Goal: Task Accomplishment & Management: Use online tool/utility

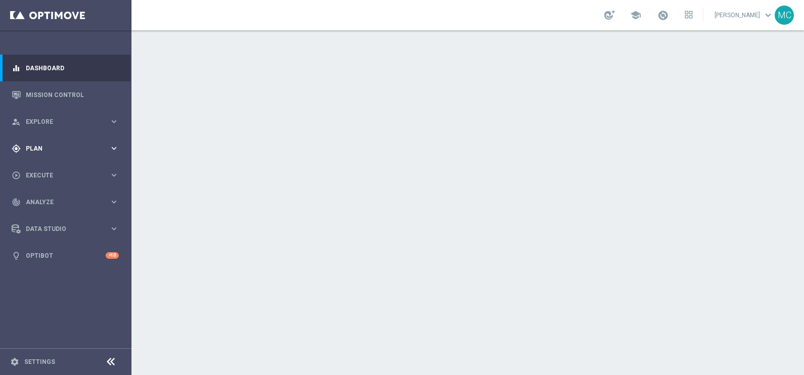
click at [114, 145] on icon "keyboard_arrow_right" at bounding box center [114, 149] width 10 height 10
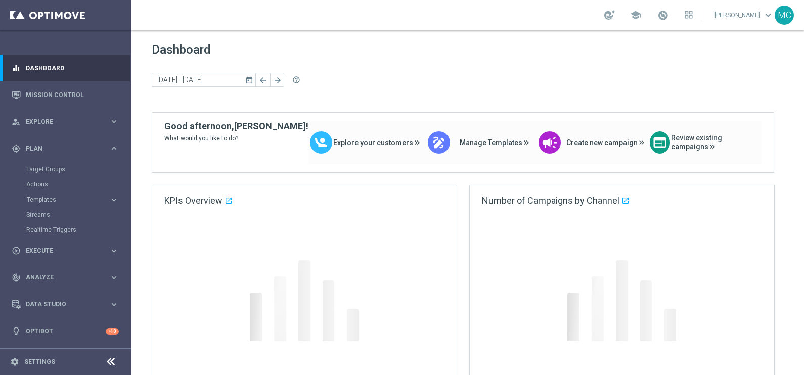
click at [114, 200] on icon "keyboard_arrow_right" at bounding box center [114, 200] width 10 height 10
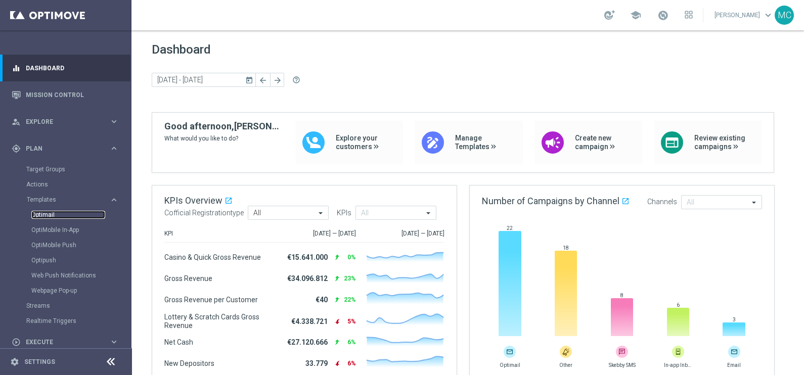
click at [41, 217] on link "Optimail" at bounding box center [68, 215] width 74 height 8
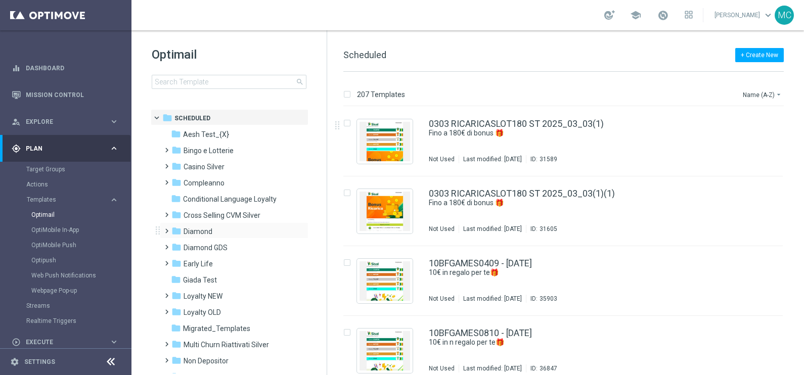
click at [167, 229] on span at bounding box center [164, 227] width 5 height 4
click at [174, 261] on span at bounding box center [174, 259] width 5 height 4
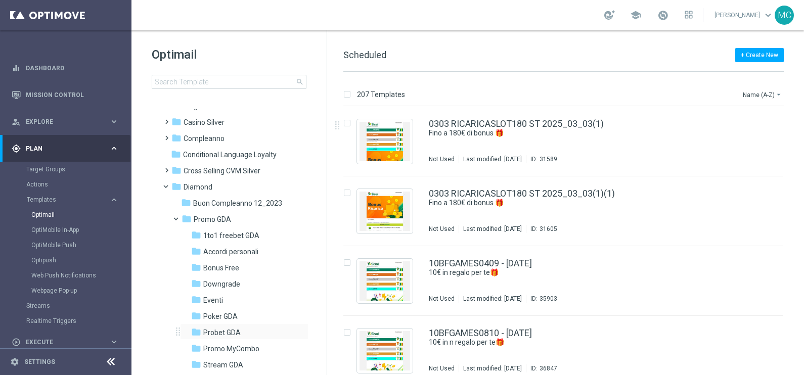
scroll to position [63, 0]
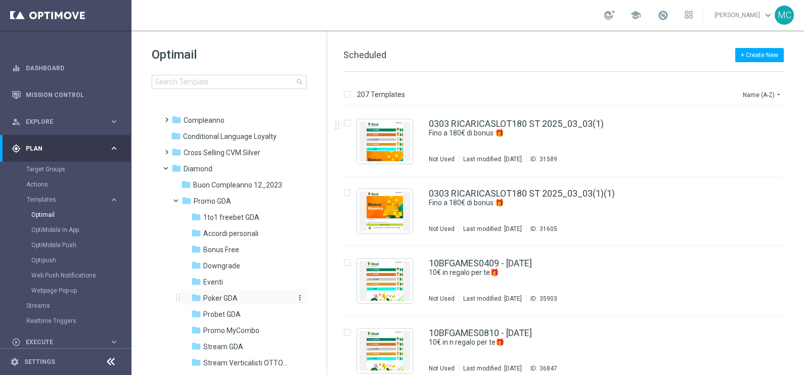
click at [216, 300] on span "Poker GDA" at bounding box center [220, 298] width 34 height 9
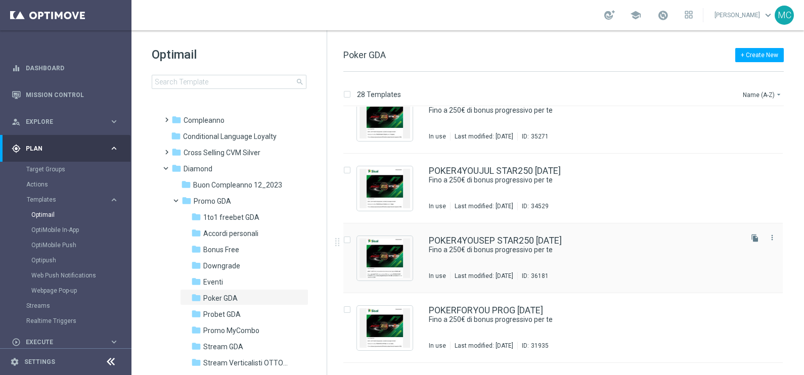
scroll to position [1280, 0]
click at [753, 238] on icon "file_copy" at bounding box center [755, 238] width 8 height 8
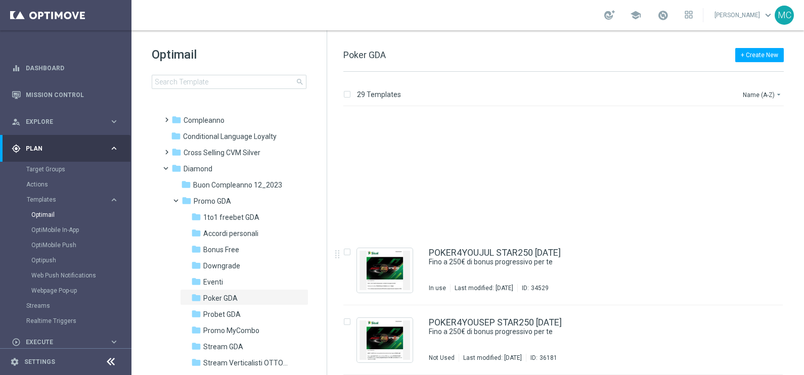
scroll to position [1387, 0]
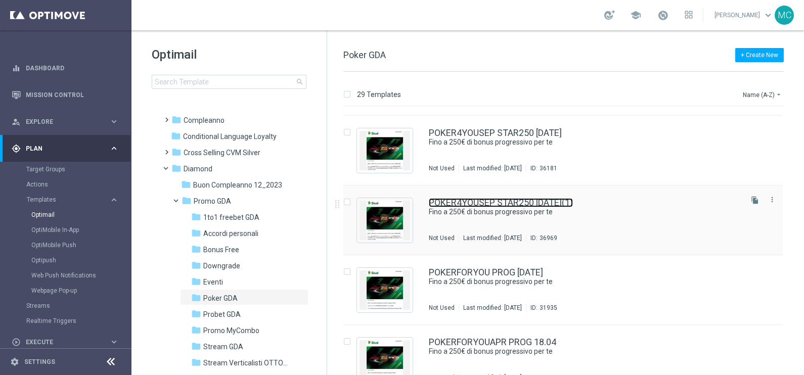
click at [549, 201] on link "POKER4YOUSEP STAR250 15.09.2025(1)" at bounding box center [501, 202] width 144 height 9
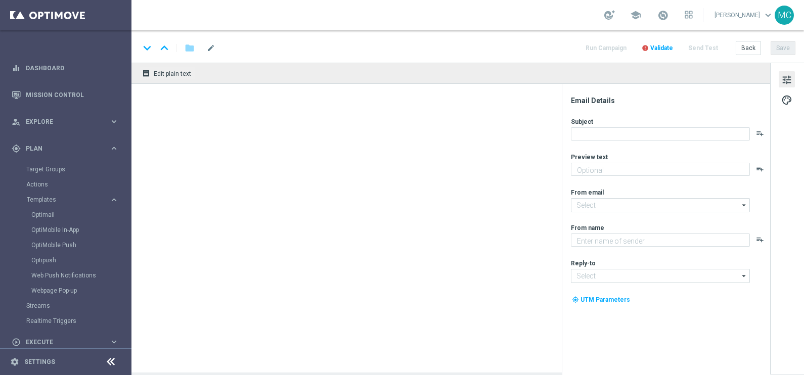
type input "POKER4YOUSEP STAR250 15.09.2025(1)"
type textarea "♠️ DON’T STOP! Accendi la tua voglia di Poker"
type input "newsletter@comunicazioni.sisal.it"
type textarea "Sisal"
type input "[EMAIL_ADDRESS][DOMAIN_NAME]"
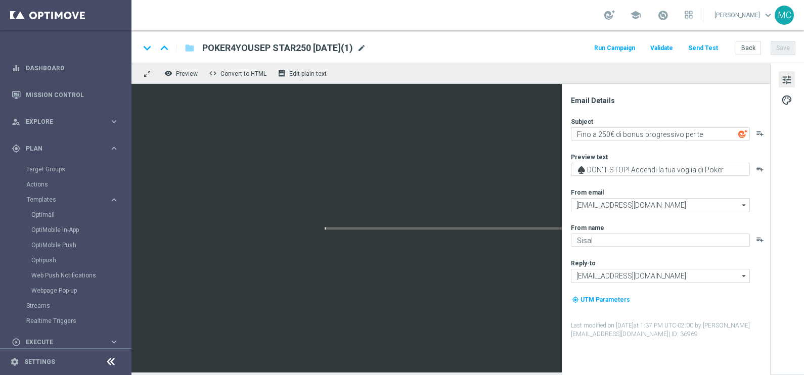
click at [366, 44] on span "mode_edit" at bounding box center [361, 47] width 9 height 9
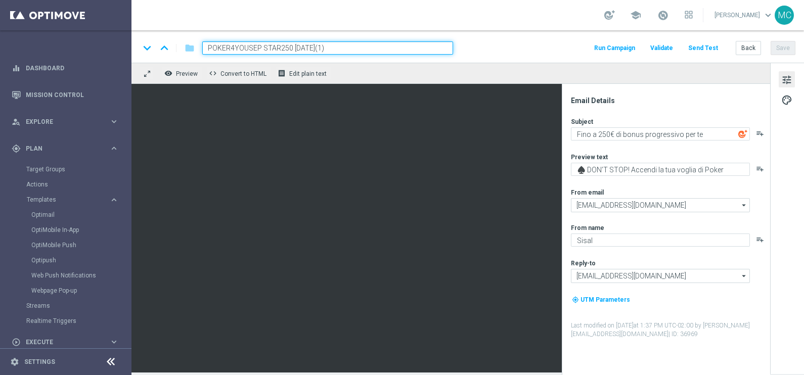
click at [260, 45] on input "POKER4YOUSEP STAR250 15.09.2025(1)" at bounding box center [327, 47] width 251 height 13
click at [302, 46] on input "POKER4YOUOCT STAR250 15.09.2025(1)" at bounding box center [327, 47] width 251 height 13
drag, startPoint x: 310, startPoint y: 46, endPoint x: 303, endPoint y: 47, distance: 6.6
click at [303, 47] on input "POKER4YOUOCT STAR250 13.09.2025(1)" at bounding box center [327, 47] width 251 height 13
click at [340, 43] on input "POKER4YOUOCT STAR250 13.10.2025(1)" at bounding box center [327, 47] width 251 height 13
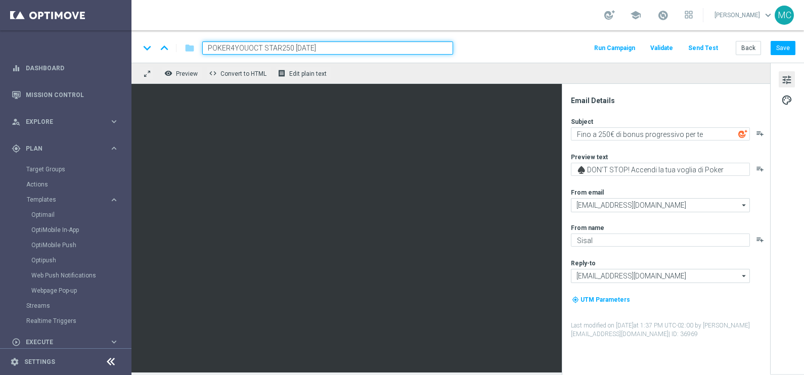
click at [337, 43] on input "POKER4YOUOCT STAR250 13.10.2025" at bounding box center [327, 47] width 251 height 13
type input "POKER4YOUOCT STAR250 13.10.2025"
click at [342, 68] on div "remove_red_eye Preview code Convert to HTML receipt Edit plain text" at bounding box center [451, 73] width 639 height 21
click at [350, 48] on input "POKER4YOUOCT STAR250 13.10.2025" at bounding box center [327, 47] width 251 height 13
click at [358, 15] on div "school [PERSON_NAME] keyboard_arrow_down MC" at bounding box center [468, 15] width 673 height 30
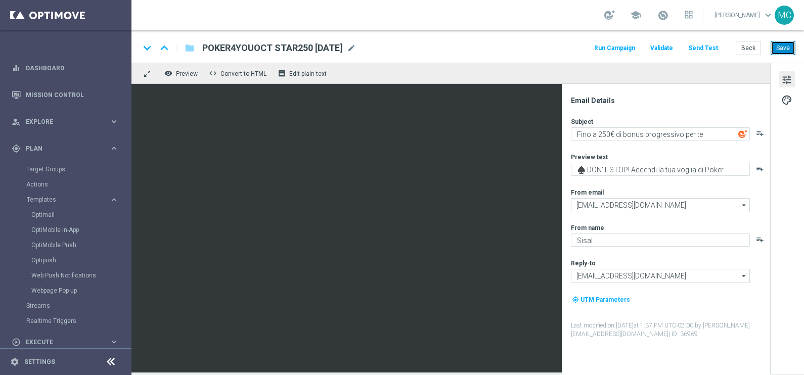
click at [778, 48] on button "Save" at bounding box center [783, 48] width 25 height 14
click at [743, 50] on button "Back" at bounding box center [748, 48] width 25 height 14
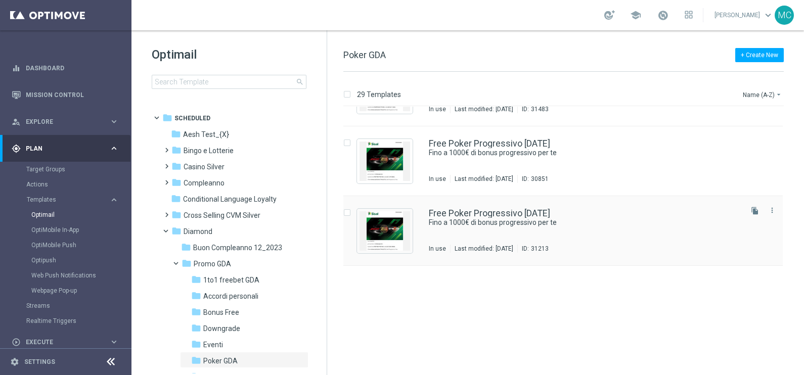
scroll to position [628, 0]
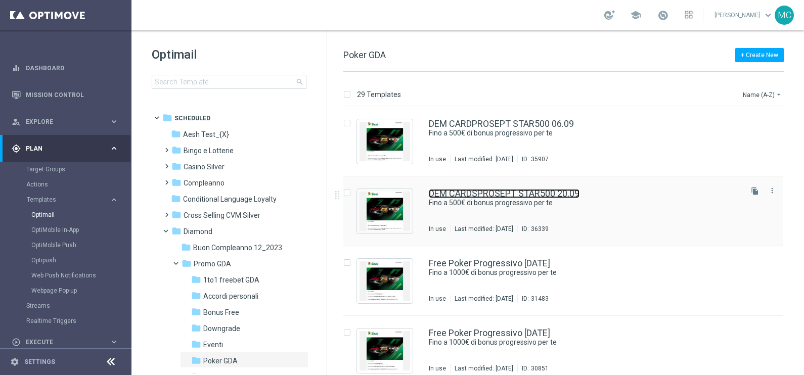
click at [512, 195] on link "DEM CARDSPROSEPT STAR500 20.09" at bounding box center [504, 193] width 151 height 9
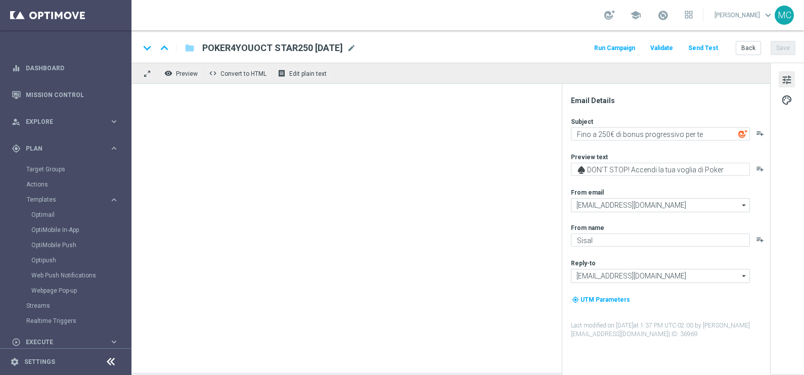
type textarea "Fino a 500€ di bonus progressivo per te"
type textarea "Una super promo per te❤️♠️♦️♣️"
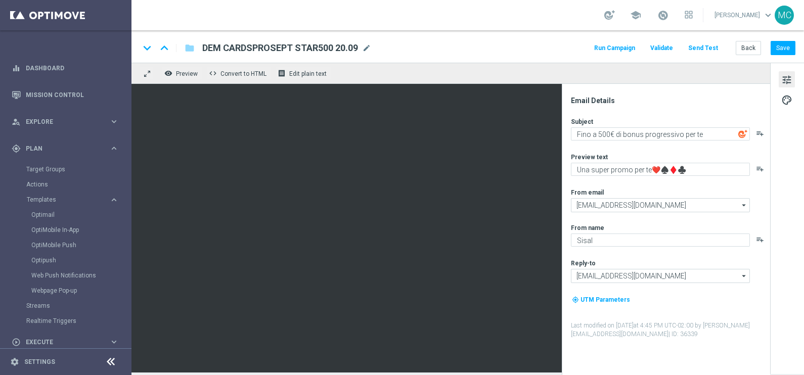
click at [744, 55] on div "keyboard_arrow_down keyboard_arrow_up folder DEM CARDSPROSEPT STAR500 20.09 DEM…" at bounding box center [468, 46] width 673 height 32
click at [739, 49] on button "Back" at bounding box center [748, 48] width 25 height 14
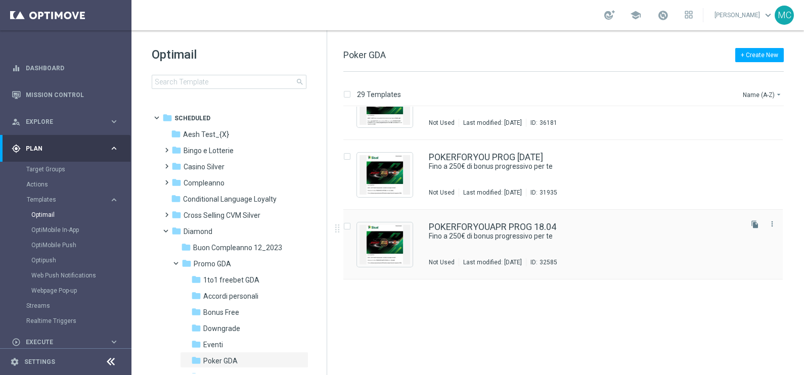
scroll to position [1313, 0]
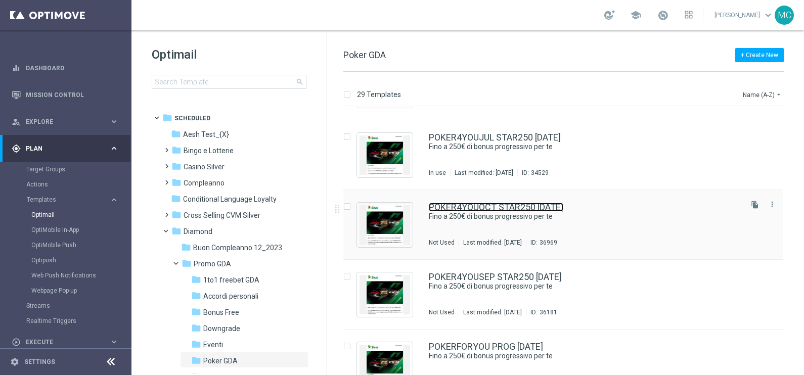
click at [495, 203] on link "POKER4YOUOCT STAR250 13.10.2025" at bounding box center [496, 207] width 135 height 9
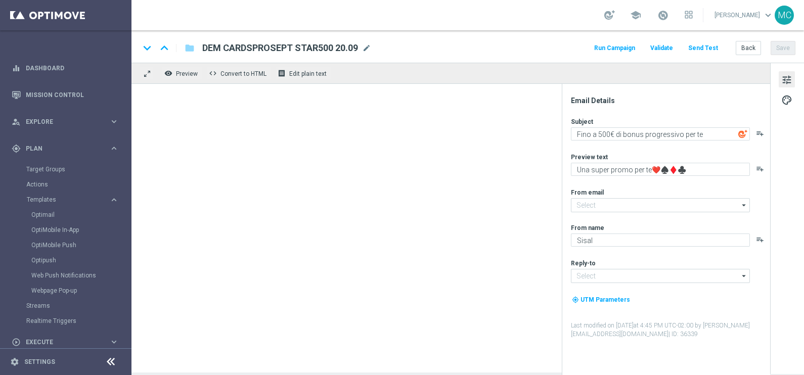
type input "newsletter@comunicazioni.sisal.it"
type input "[EMAIL_ADDRESS][DOMAIN_NAME]"
type textarea "Fino a 250€ di bonus progressivo per te"
type textarea "♠️ DON’T STOP! Accendi la tua voglia di Poker"
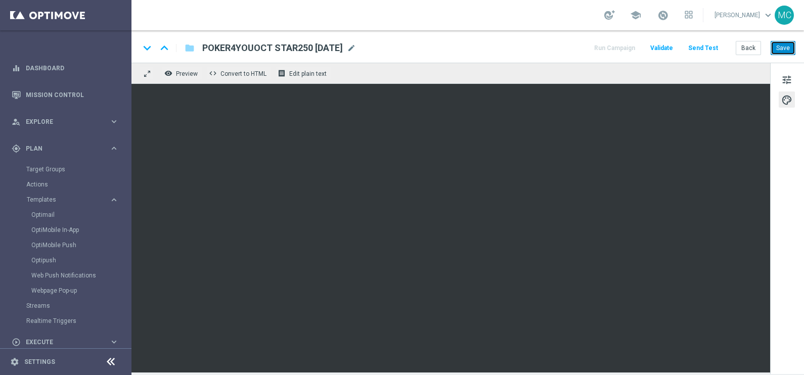
click at [778, 51] on button "Save" at bounding box center [783, 48] width 25 height 14
click at [783, 50] on button "Save" at bounding box center [783, 48] width 25 height 14
click at [789, 76] on span "tune" at bounding box center [786, 79] width 11 height 13
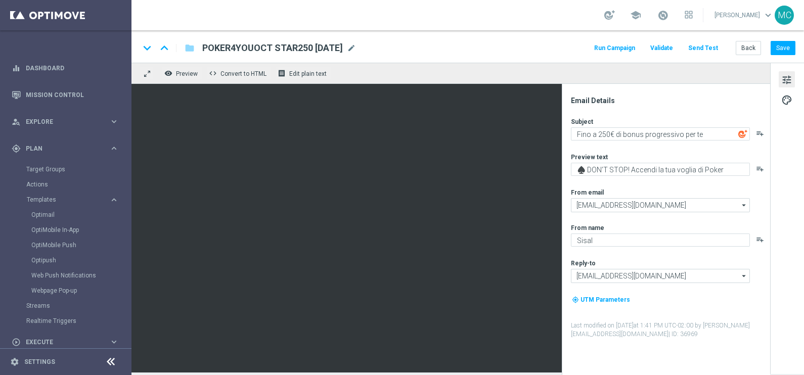
click at [628, 48] on button "Run Campaign" at bounding box center [615, 48] width 44 height 14
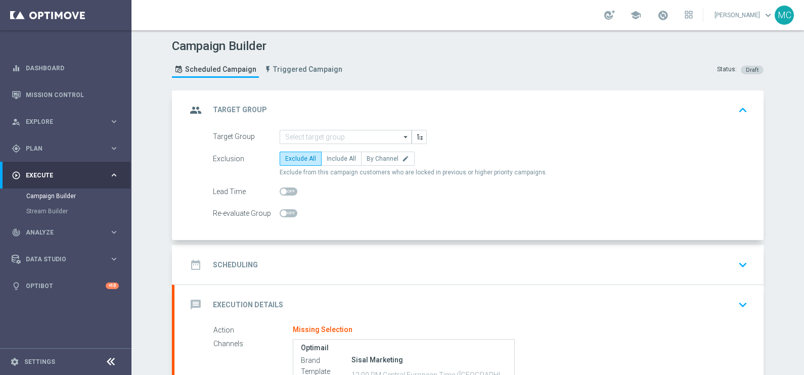
click at [401, 134] on icon "arrow_drop_down" at bounding box center [406, 136] width 10 height 13
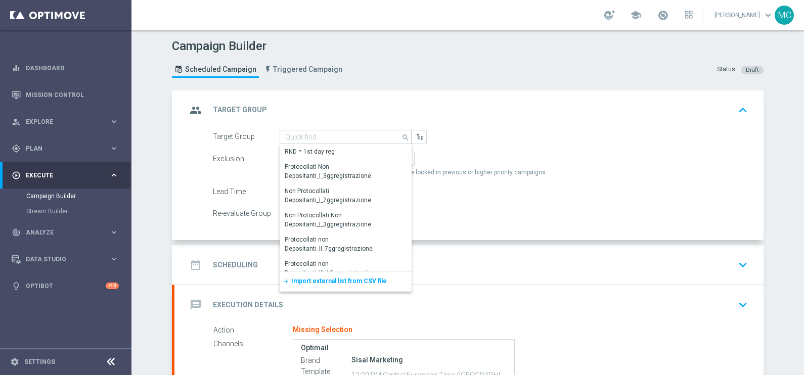
click at [333, 278] on span "Import external list from CSV file" at bounding box center [339, 281] width 96 height 7
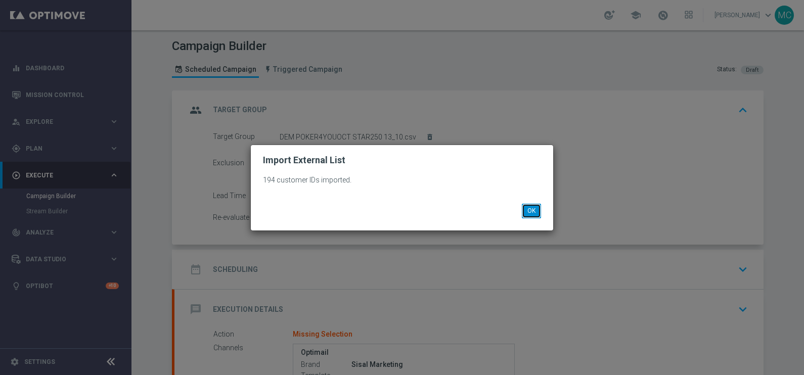
click at [532, 210] on button "OK" at bounding box center [531, 211] width 19 height 14
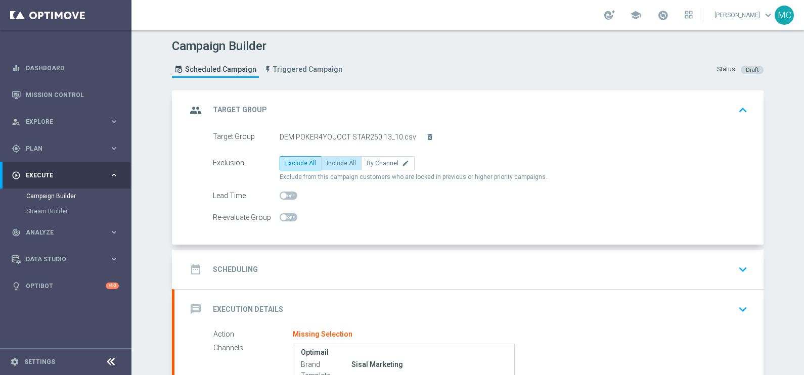
click at [327, 164] on span "Include All" at bounding box center [341, 163] width 29 height 7
click at [327, 164] on input "Include All" at bounding box center [330, 165] width 7 height 7
radio input "true"
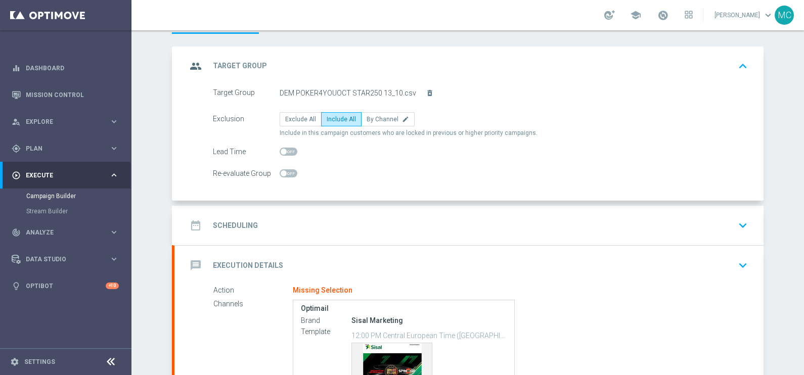
scroll to position [63, 0]
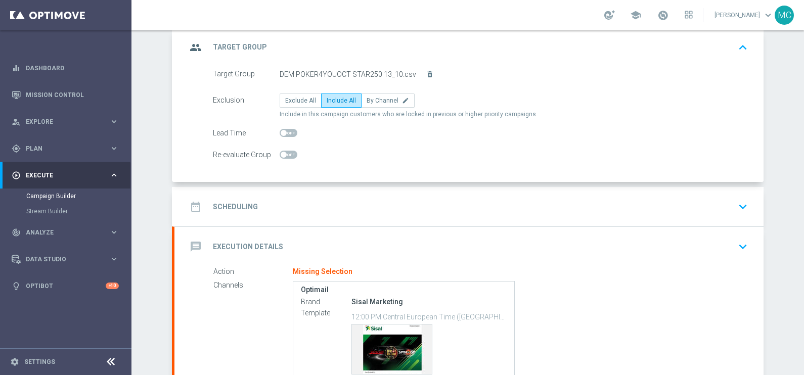
click at [735, 203] on icon "keyboard_arrow_down" at bounding box center [742, 206] width 15 height 15
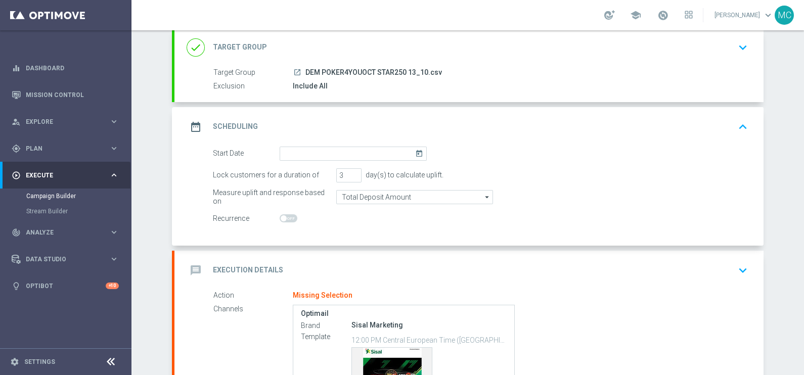
click at [415, 152] on icon "today" at bounding box center [421, 152] width 12 height 11
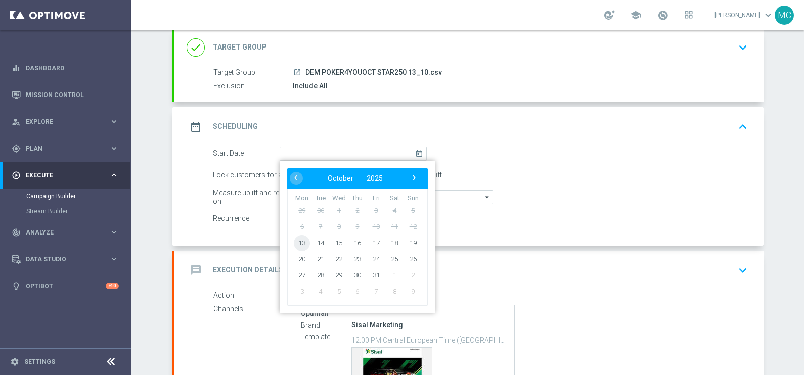
click at [300, 239] on span "13" at bounding box center [302, 243] width 16 height 16
type input "13 Oct 2025"
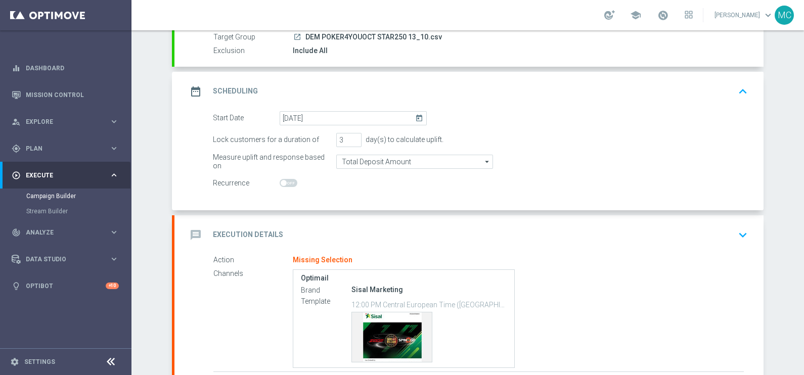
scroll to position [126, 0]
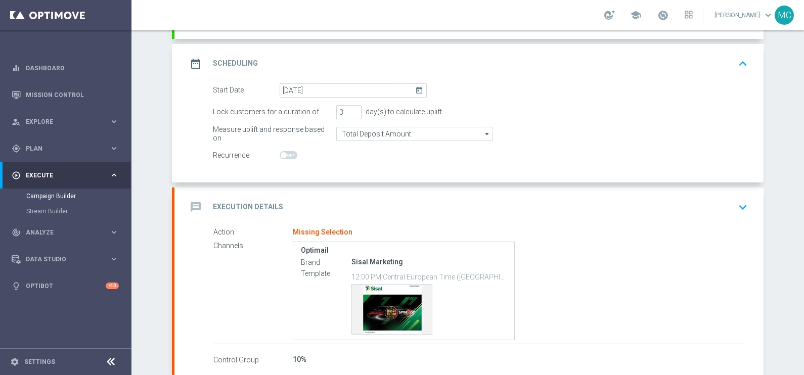
click at [740, 198] on button "keyboard_arrow_down" at bounding box center [742, 207] width 17 height 19
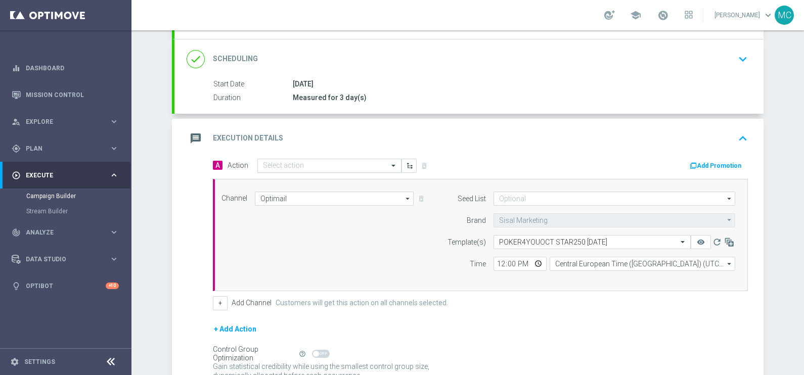
click at [292, 163] on input "text" at bounding box center [319, 166] width 113 height 9
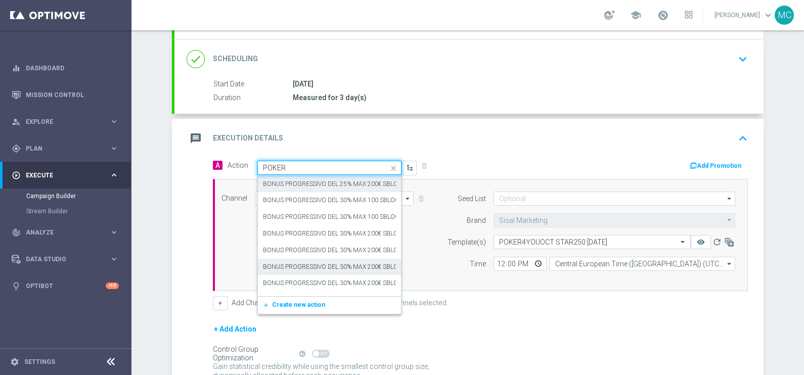
scroll to position [379, 0]
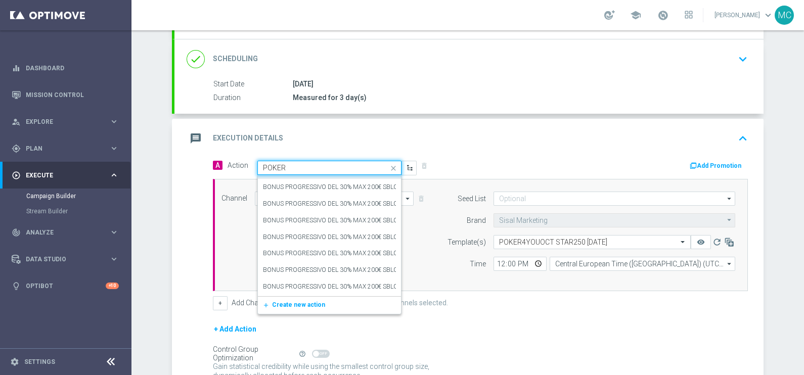
drag, startPoint x: 263, startPoint y: 164, endPoint x: 244, endPoint y: 164, distance: 18.7
click at [244, 164] on span "Action Quick find POKER BF_CBPokerGdC edit BONUS PROGRESSIVO DEL 25% MAX 200€ S…" at bounding box center [322, 168] width 189 height 14
type input "PROG"
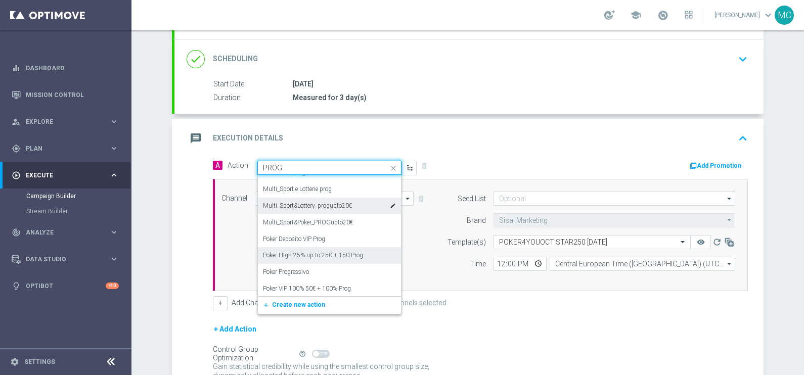
scroll to position [1580, 0]
click at [292, 250] on label "Poker Progressivo" at bounding box center [286, 254] width 46 height 9
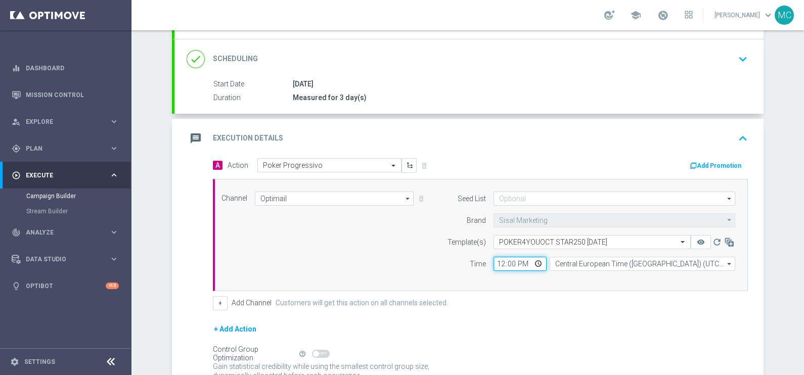
drag, startPoint x: 492, startPoint y: 260, endPoint x: 479, endPoint y: 262, distance: 13.2
click at [479, 262] on div "Time 12:00 Central European Time (Berlin) (UTC +02:00) Central European Time (B…" at bounding box center [588, 264] width 309 height 14
type input "14:00"
click at [504, 337] on div "+ Add Action" at bounding box center [480, 335] width 535 height 25
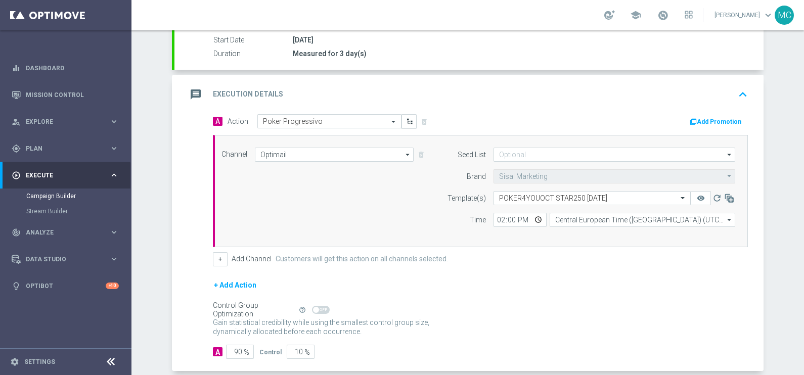
scroll to position [219, 0]
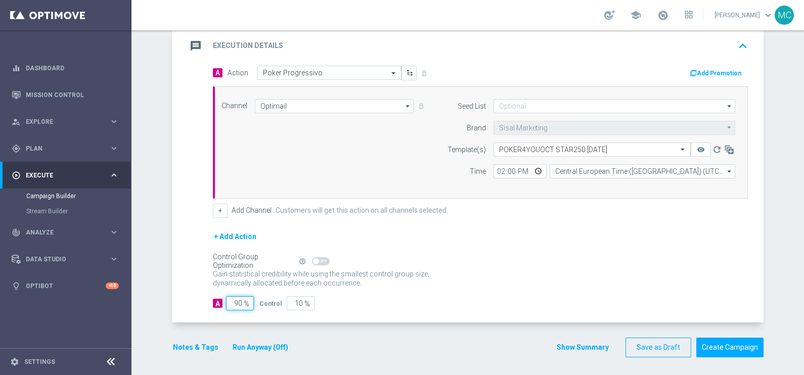
drag, startPoint x: 227, startPoint y: 301, endPoint x: 255, endPoint y: 301, distance: 27.8
click at [255, 301] on div "A 90 % Control 10 %" at bounding box center [480, 303] width 535 height 14
type input "1"
type input "99"
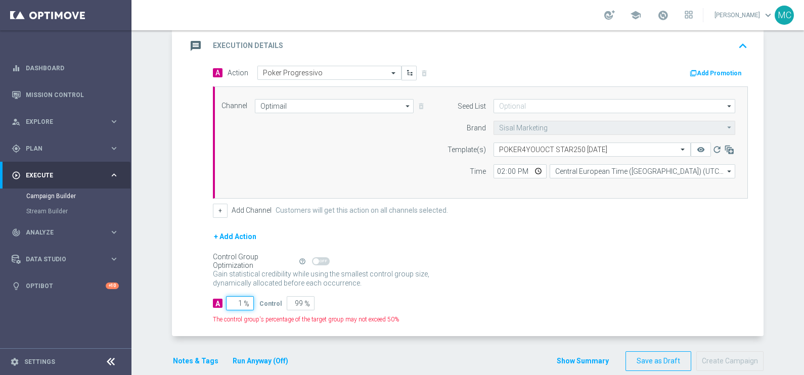
type input "10"
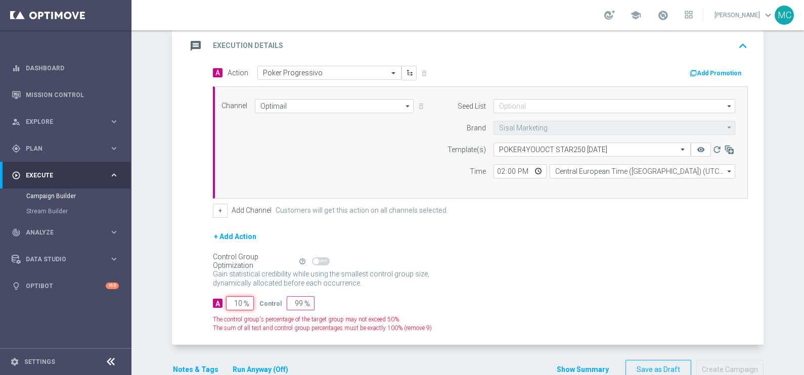
type input "90"
type input "100"
type input "0"
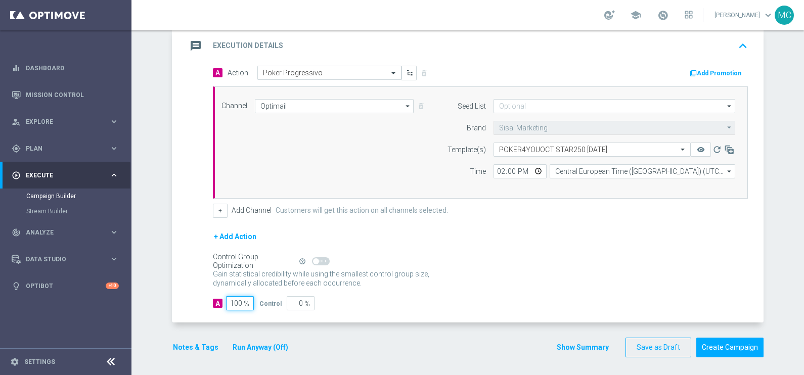
type input "100"
click at [601, 240] on div "+ Add Action" at bounding box center [480, 243] width 535 height 25
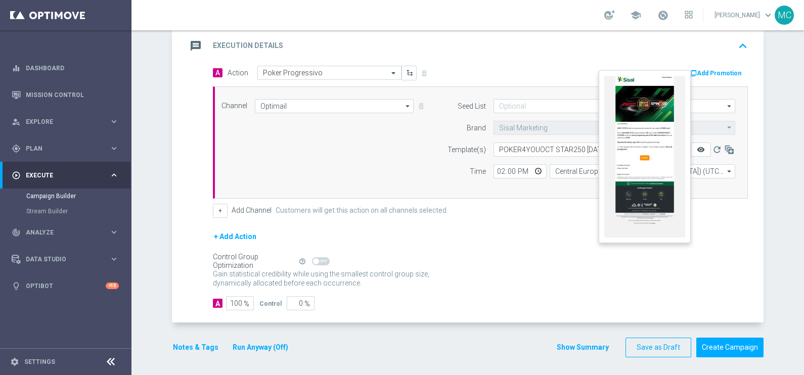
click at [697, 146] on icon "remove_red_eye" at bounding box center [701, 150] width 8 height 8
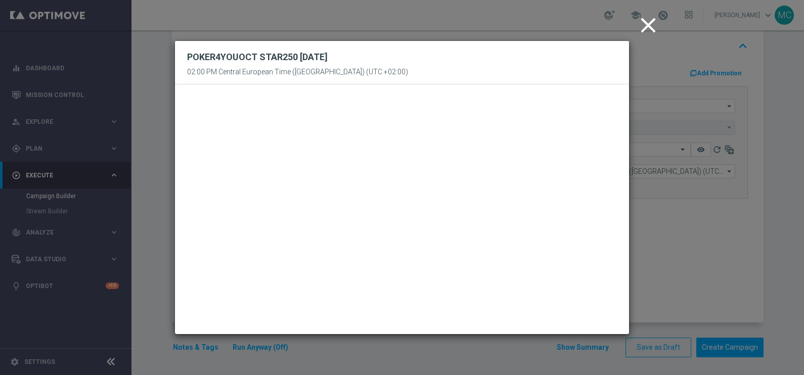
click at [641, 23] on icon "close" at bounding box center [648, 25] width 25 height 25
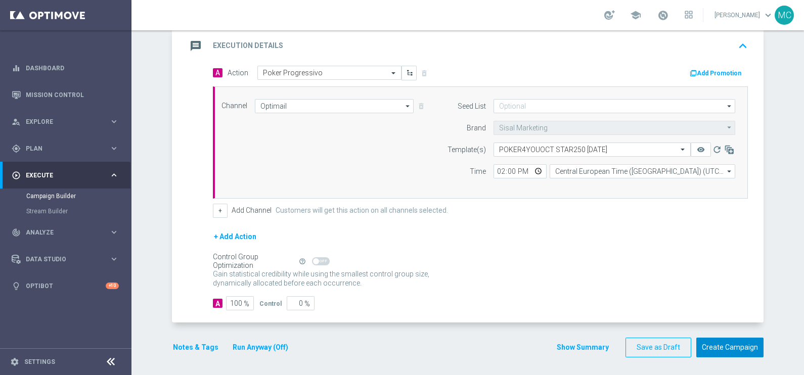
click at [713, 353] on button "Create Campaign" at bounding box center [729, 348] width 67 height 20
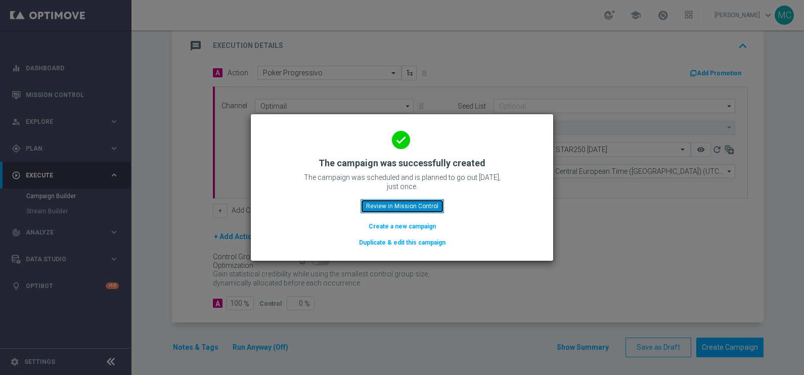
click at [397, 209] on button "Review in Mission Control" at bounding box center [402, 206] width 83 height 14
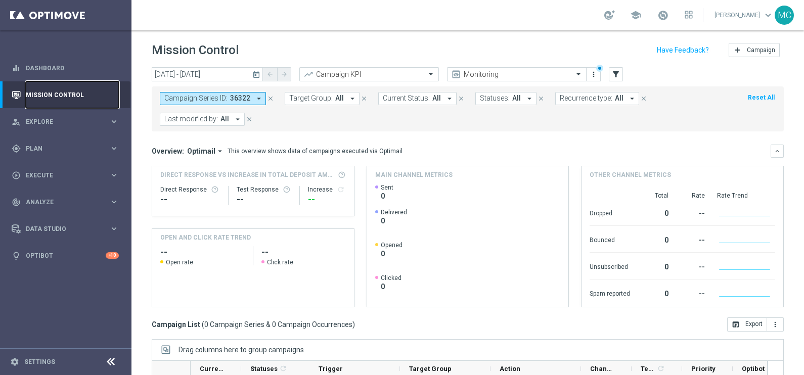
click at [33, 90] on link "Mission Control" at bounding box center [72, 94] width 93 height 27
click at [199, 118] on span "Last modified by:" at bounding box center [191, 119] width 54 height 9
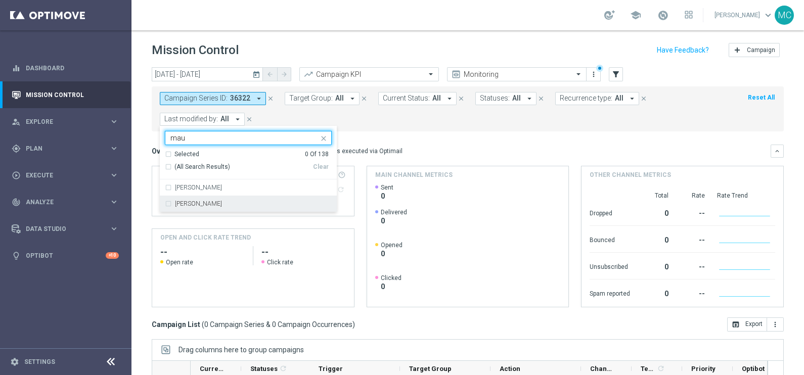
click at [208, 204] on label "[PERSON_NAME]" at bounding box center [198, 204] width 47 height 6
type input "mau"
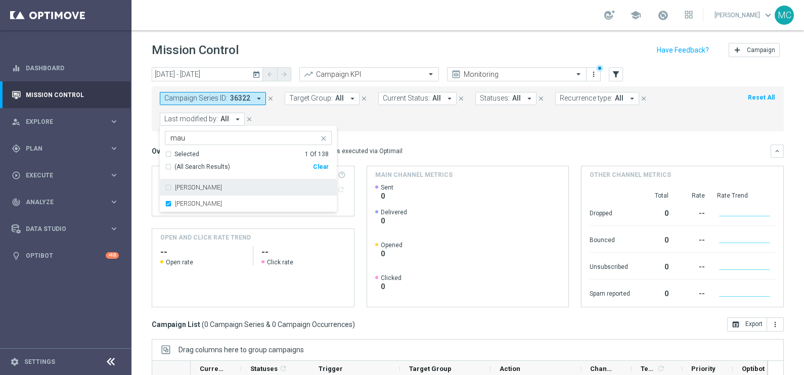
click at [659, 72] on div "today 13 Oct 2025 - 13 Oct 2025 arrow_back arrow_forward Campaign KPI trending_…" at bounding box center [468, 74] width 632 height 15
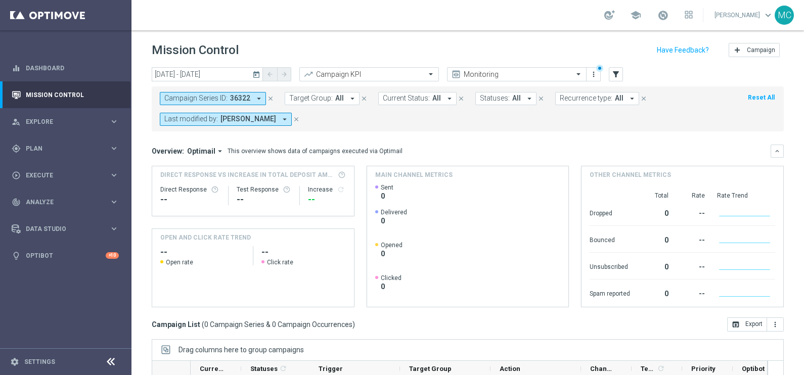
click at [344, 32] on header "Mission Control add Campaign" at bounding box center [468, 48] width 673 height 37
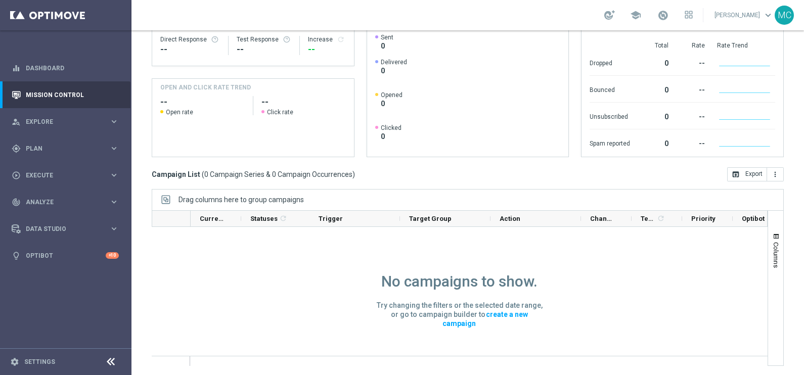
click at [493, 315] on link "create a new campaign" at bounding box center [485, 319] width 85 height 20
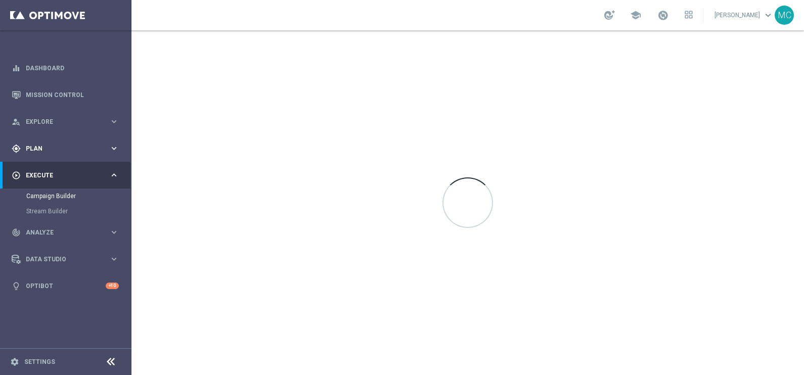
click at [118, 149] on icon "keyboard_arrow_right" at bounding box center [114, 149] width 10 height 10
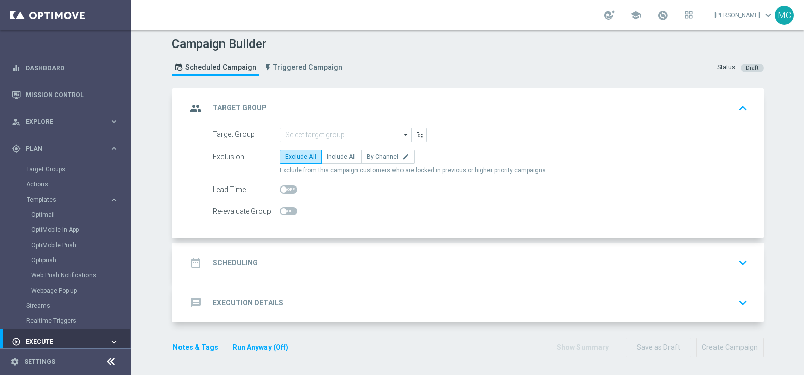
scroll to position [3, 0]
click at [417, 54] on div "Campaign Builder Scheduled Campaign Triggered Campaign Status: Draft" at bounding box center [467, 57] width 607 height 47
click at [42, 92] on link "Mission Control" at bounding box center [72, 94] width 93 height 27
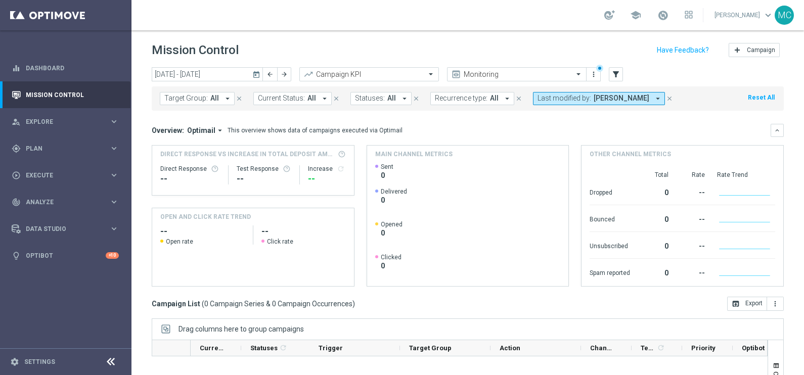
click at [256, 74] on icon "today" at bounding box center [256, 74] width 9 height 9
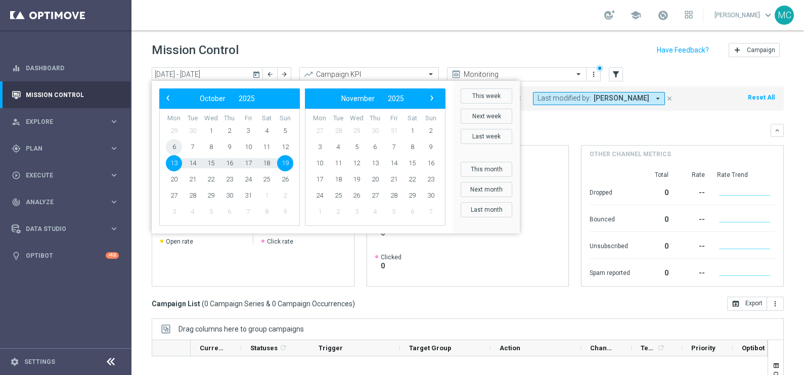
click at [173, 149] on span "6" at bounding box center [174, 147] width 16 height 16
click at [288, 165] on span "19" at bounding box center [285, 163] width 16 height 16
type input "[DATE] - [DATE]"
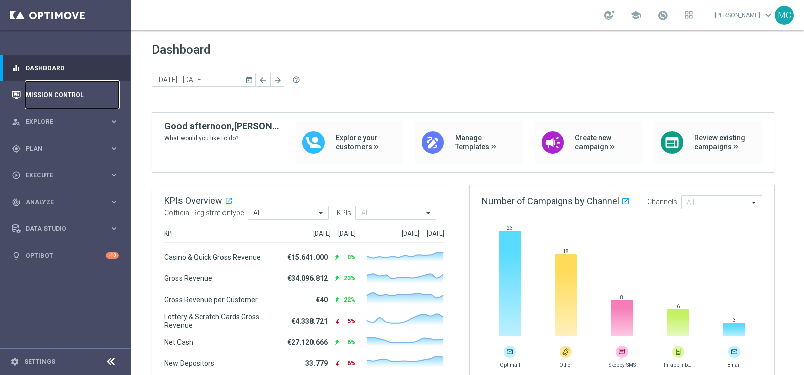
click at [58, 91] on link "Mission Control" at bounding box center [72, 94] width 93 height 27
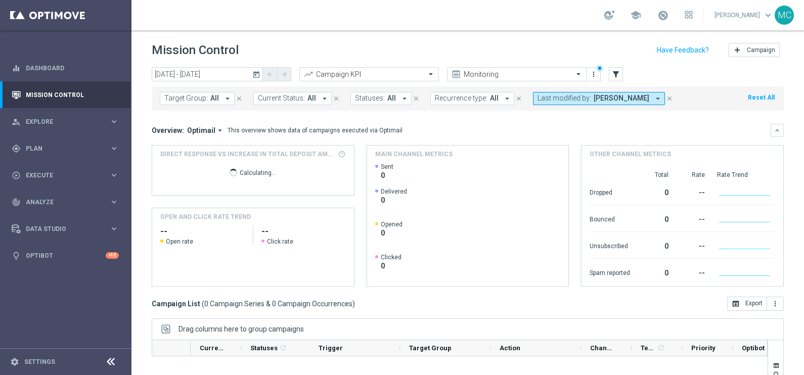
click at [258, 72] on icon "today" at bounding box center [256, 74] width 9 height 9
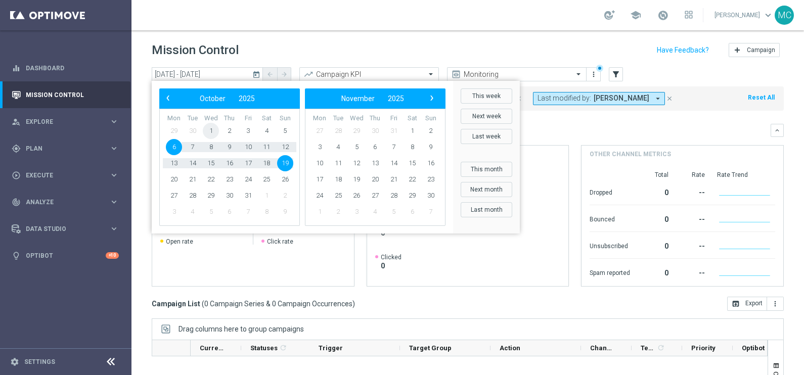
click at [213, 129] on span "1" at bounding box center [211, 131] width 16 height 16
drag, startPoint x: 208, startPoint y: 129, endPoint x: 295, endPoint y: 154, distance: 90.6
click at [295, 154] on div "Mon Tue Wed Thu Fri Sat Sun 29 30 1 2 3 4 5 6" at bounding box center [229, 167] width 141 height 117
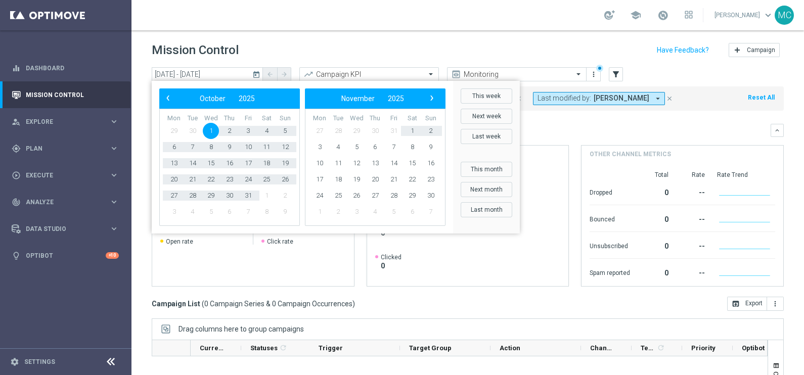
click at [527, 42] on div "Mission Control add Campaign" at bounding box center [468, 50] width 632 height 20
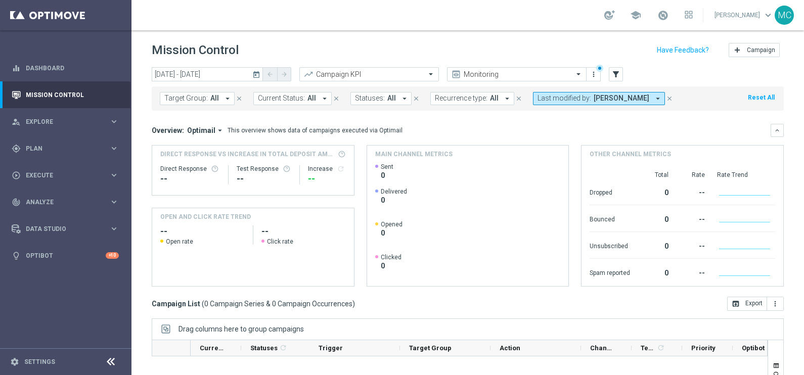
click at [255, 70] on icon "today" at bounding box center [256, 74] width 9 height 9
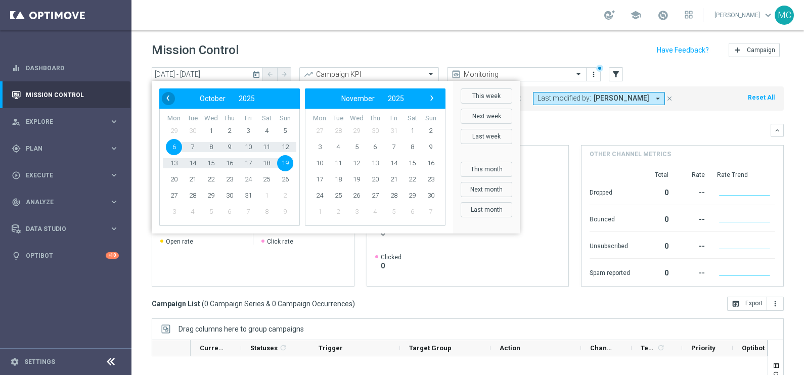
click at [171, 100] on span "‹" at bounding box center [167, 98] width 13 height 13
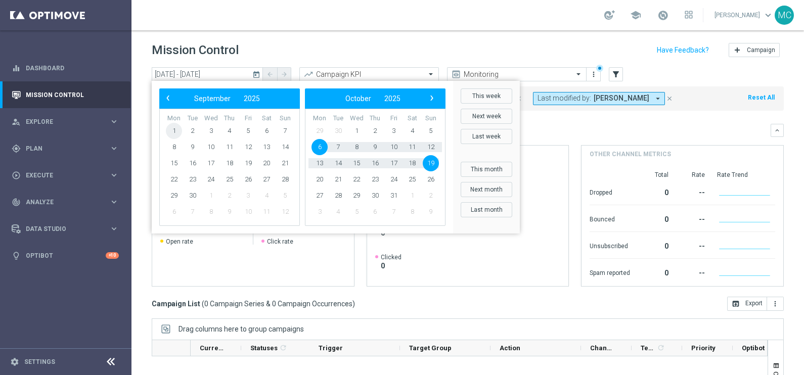
click at [177, 129] on span "1" at bounding box center [174, 131] width 16 height 16
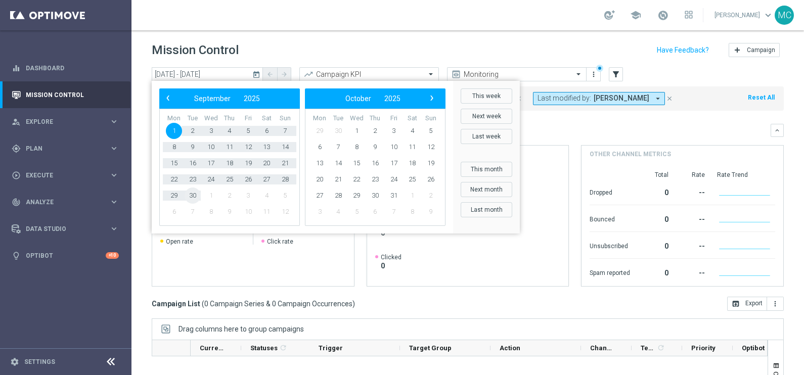
drag, startPoint x: 182, startPoint y: 128, endPoint x: 193, endPoint y: 192, distance: 64.7
click at [193, 192] on tbody "1 2 3 4 5 6 7 8 9" at bounding box center [229, 171] width 129 height 97
click at [431, 144] on span "12" at bounding box center [431, 147] width 16 height 16
type input "[DATE] - [DATE]"
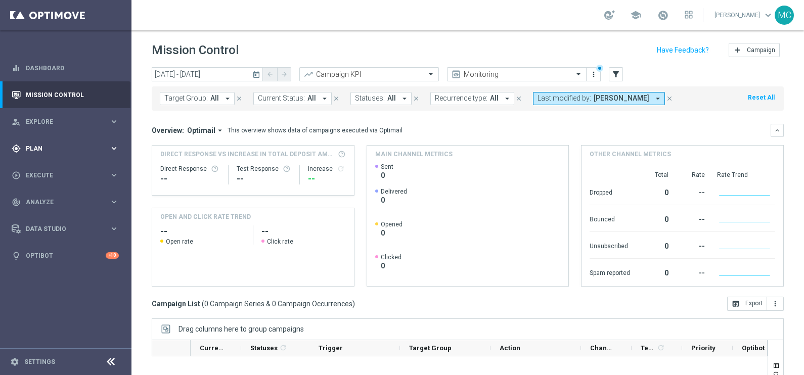
click at [116, 149] on icon "keyboard_arrow_right" at bounding box center [114, 149] width 10 height 10
click at [117, 200] on icon "keyboard_arrow_right" at bounding box center [114, 200] width 10 height 10
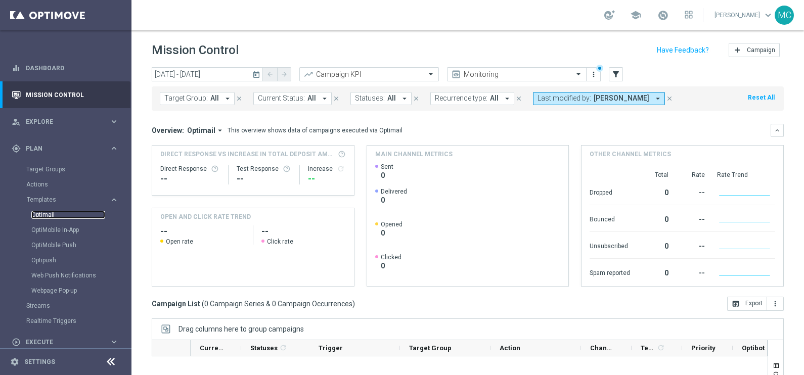
click at [48, 214] on link "Optimail" at bounding box center [68, 215] width 74 height 8
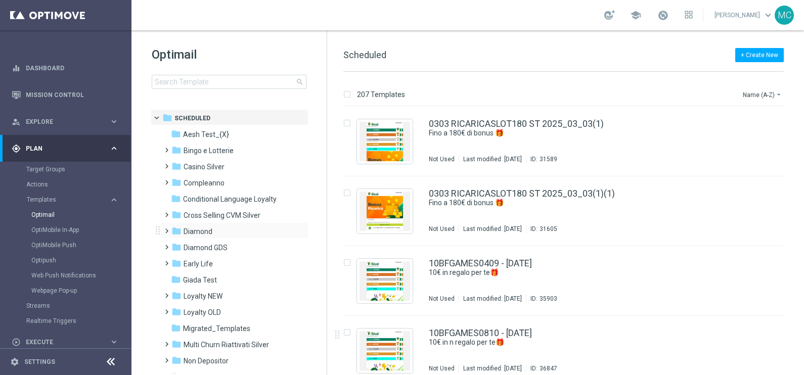
click at [166, 229] on span at bounding box center [164, 227] width 5 height 4
click at [177, 258] on span at bounding box center [174, 259] width 5 height 4
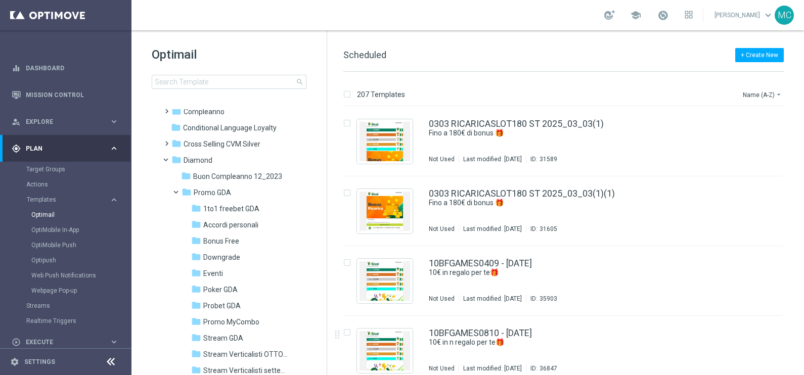
scroll to position [126, 0]
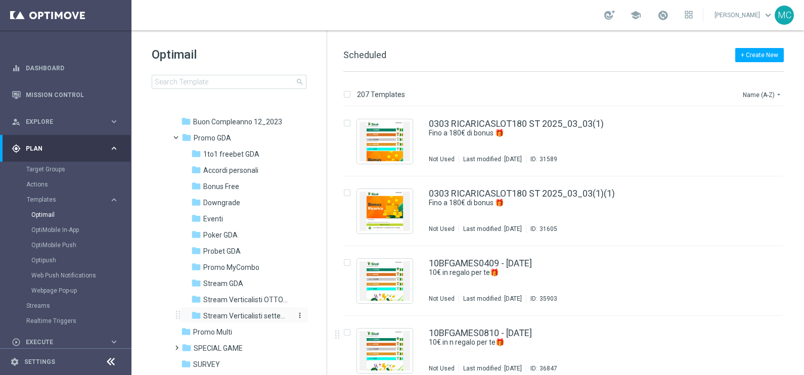
click at [230, 313] on span "Stream Verticalisti settembre 2025" at bounding box center [247, 316] width 88 height 9
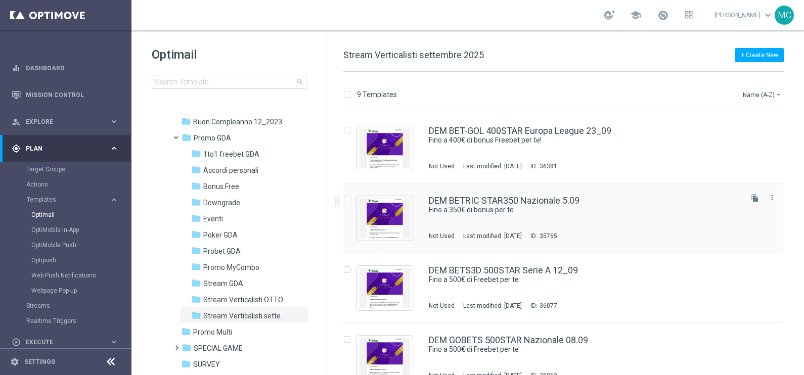
scroll to position [126, 0]
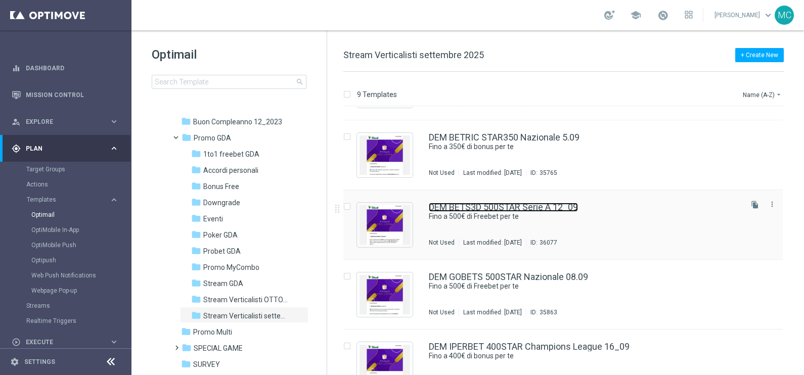
click at [540, 207] on link "DEM BETS3D 500STAR Serie A 12_09" at bounding box center [503, 207] width 149 height 9
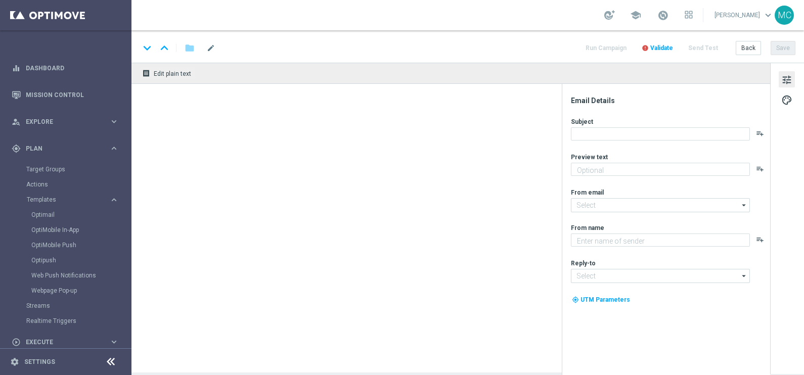
type textarea "🏆 Un mese [PERSON_NAME]. Solo su SISAL."
type input "[EMAIL_ADDRESS][DOMAIN_NAME]"
type textarea "Sisal"
type input "[EMAIL_ADDRESS][DOMAIN_NAME]"
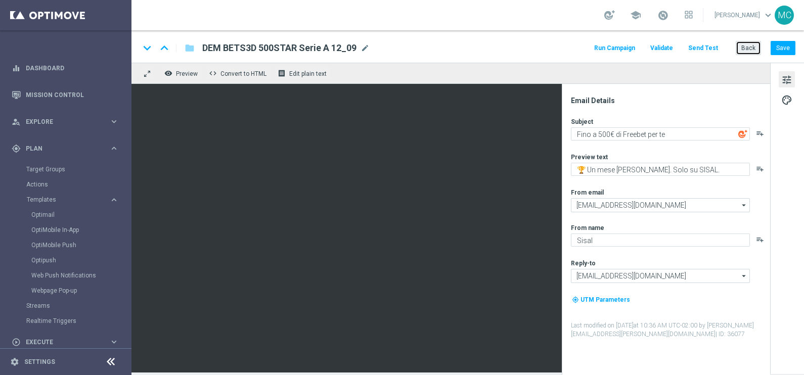
click at [751, 51] on button "Back" at bounding box center [748, 48] width 25 height 14
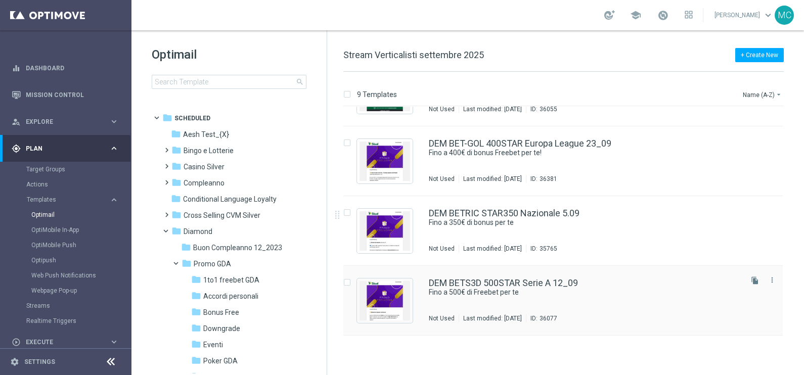
scroll to position [63, 0]
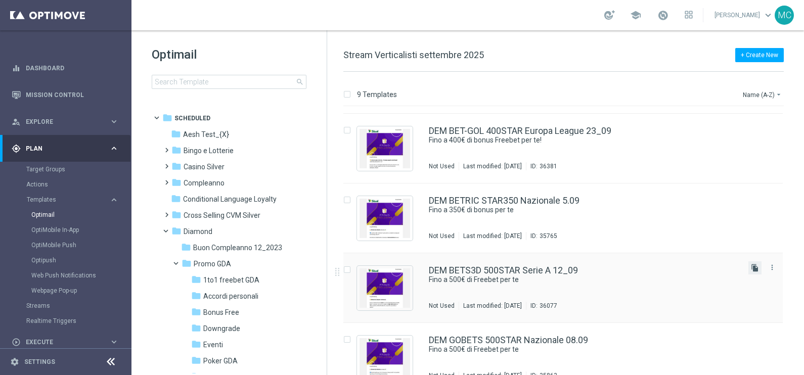
click at [751, 266] on icon "file_copy" at bounding box center [755, 268] width 8 height 8
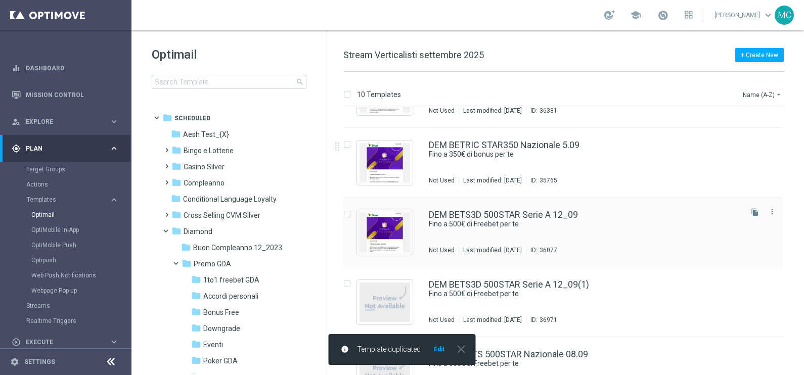
scroll to position [126, 0]
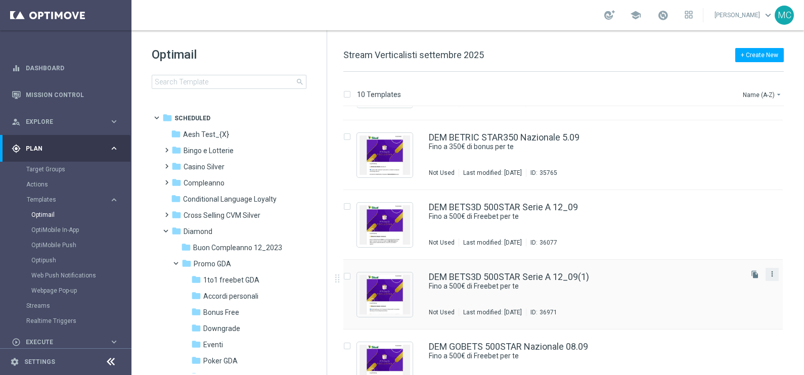
click at [771, 274] on icon "more_vert" at bounding box center [772, 274] width 8 height 8
click at [531, 276] on link "DEM BETS3D 500STAR Serie A 12_09(1)" at bounding box center [509, 277] width 160 height 9
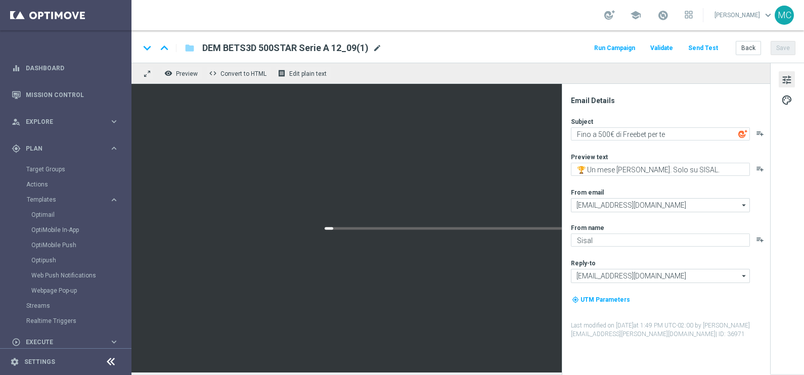
click at [379, 50] on span "mode_edit" at bounding box center [377, 47] width 9 height 9
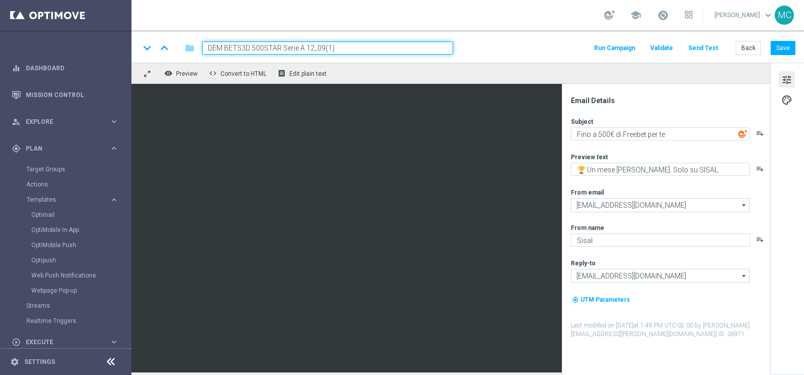
drag, startPoint x: 303, startPoint y: 46, endPoint x: 281, endPoint y: 47, distance: 21.8
click at [281, 47] on input "DEM BETS3D 500STAR Serie A 12_09(1)" at bounding box center [327, 47] width 251 height 13
drag, startPoint x: 321, startPoint y: 46, endPoint x: 313, endPoint y: 46, distance: 7.6
click at [313, 46] on input "DEM BETS3D 500STAR Nazionali 12_09(1)" at bounding box center [327, 47] width 251 height 13
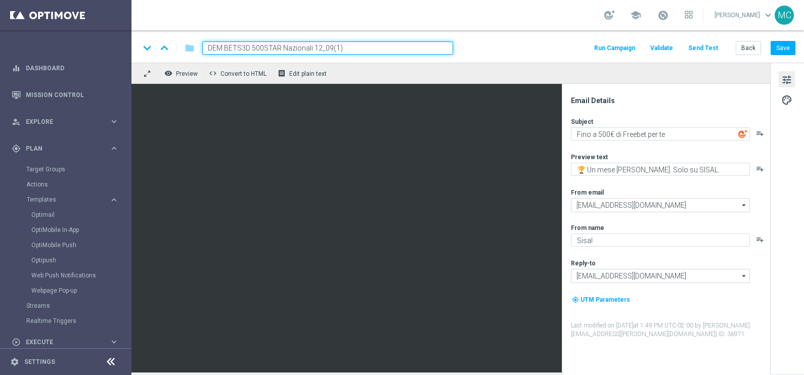
click at [319, 47] on input "DEM BETS3D 500STAR Nazionali 12_09(1)" at bounding box center [327, 47] width 251 height 13
drag, startPoint x: 341, startPoint y: 46, endPoint x: 324, endPoint y: 46, distance: 17.7
click at [324, 46] on input "DEM BETS3D 500STAR Nazionali 14_09(1)" at bounding box center [327, 47] width 251 height 13
click at [431, 41] on input "DEM BETS3D 500STAR Nazionali 14_10" at bounding box center [327, 47] width 251 height 13
type input "DEM BETS3D 500STAR Nazionali 14_10"
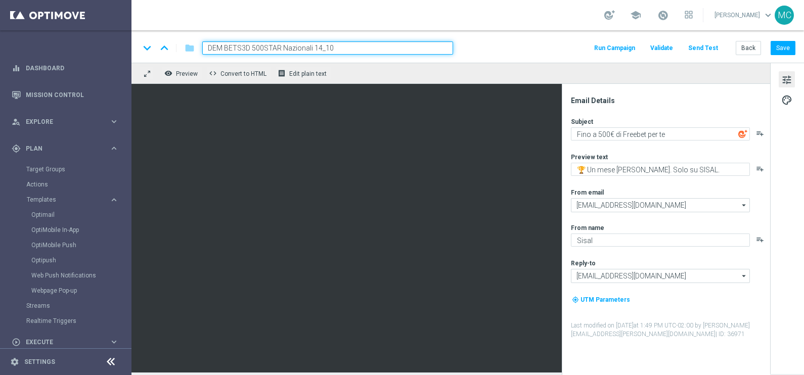
click at [422, 72] on div "remove_red_eye Preview code Convert to HTML receipt Edit plain text" at bounding box center [451, 73] width 639 height 21
click at [410, 46] on input "DEM BETS3D 500STAR Nazionali 14_10" at bounding box center [327, 47] width 251 height 13
click at [426, 17] on div "school [PERSON_NAME] keyboard_arrow_down MC" at bounding box center [468, 15] width 673 height 30
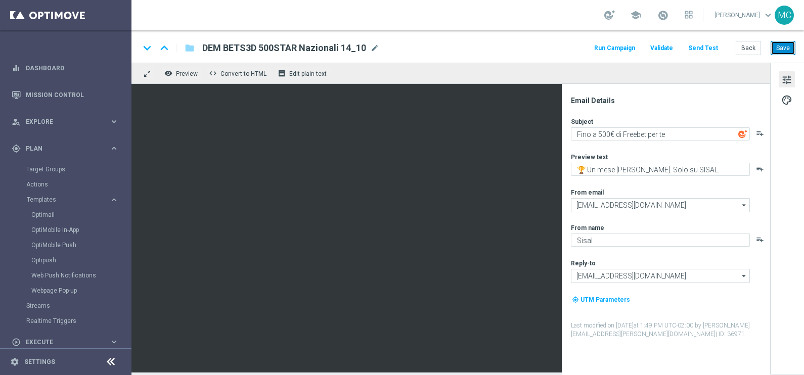
click at [785, 44] on button "Save" at bounding box center [783, 48] width 25 height 14
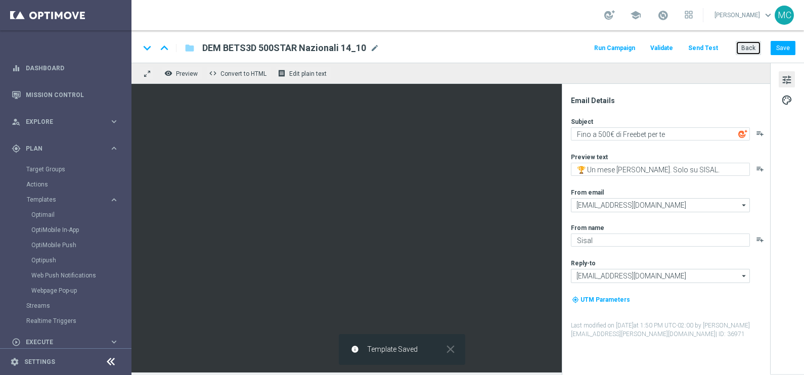
click at [744, 48] on button "Back" at bounding box center [748, 48] width 25 height 14
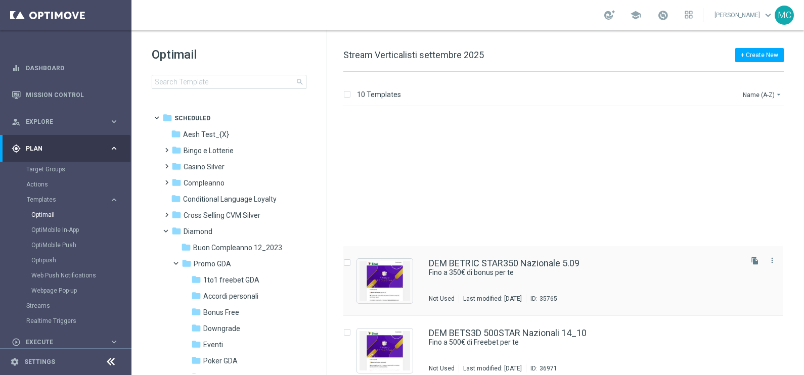
scroll to position [190, 0]
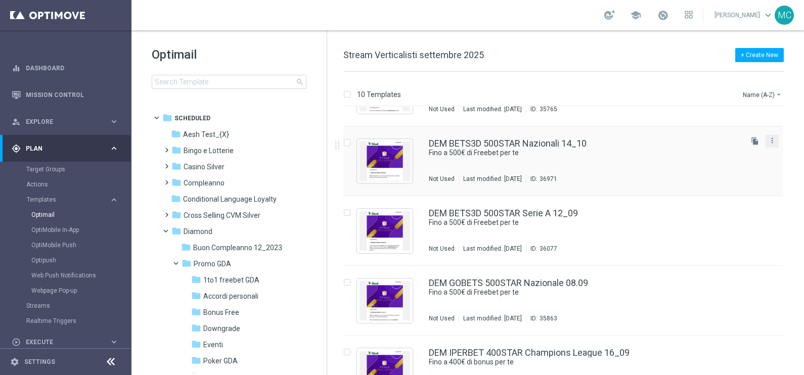
click at [775, 139] on button "more_vert" at bounding box center [772, 141] width 10 height 12
click at [706, 155] on div "Move" at bounding box center [730, 151] width 61 height 7
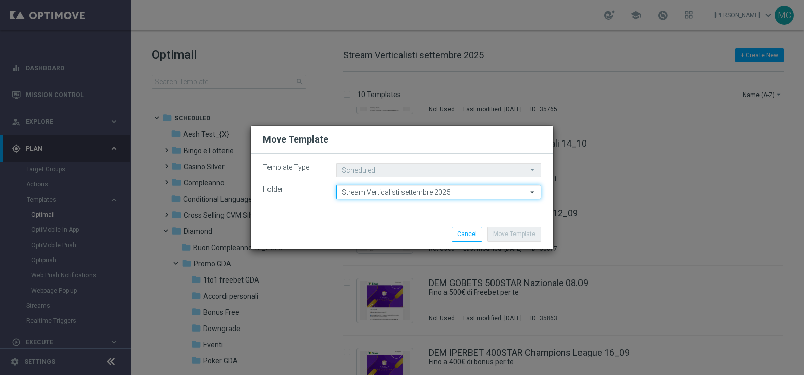
click at [465, 192] on input "Stream Verticalisti settembre 2025" at bounding box center [438, 192] width 205 height 14
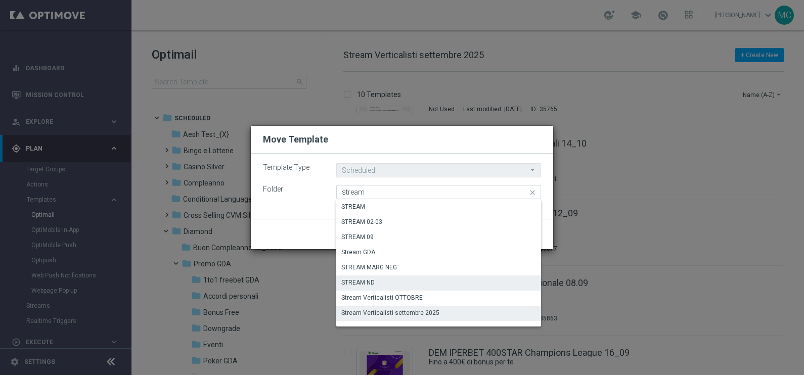
click at [410, 293] on div "Stream Verticalisti OTTOBRE" at bounding box center [438, 298] width 205 height 14
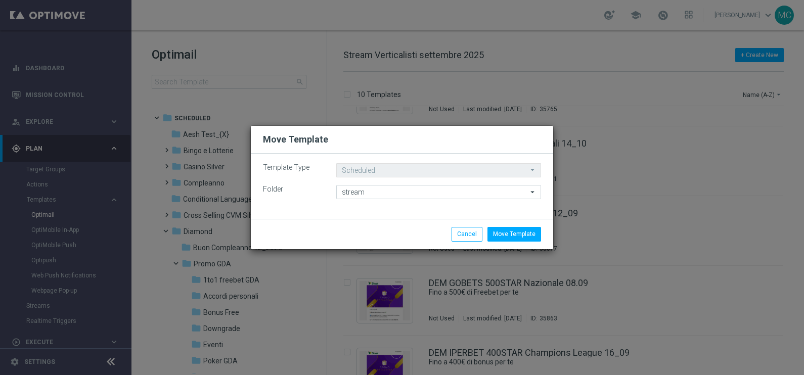
type input "Stream Verticalisti OTTOBRE"
click at [501, 235] on button "Move Template" at bounding box center [515, 234] width 54 height 14
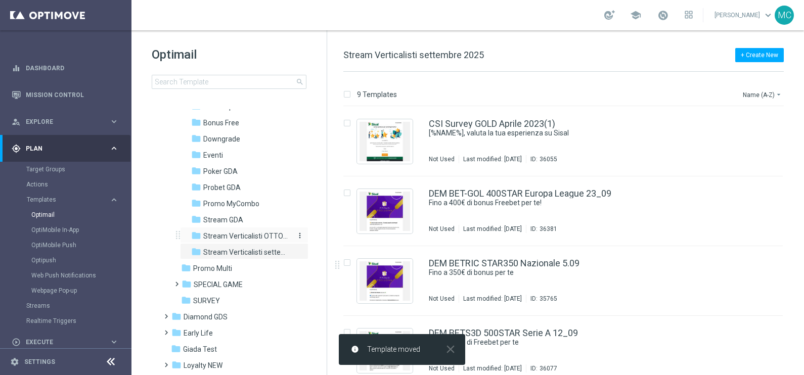
click at [241, 239] on span "Stream Verticalisti OTTOBRE" at bounding box center [247, 236] width 88 height 9
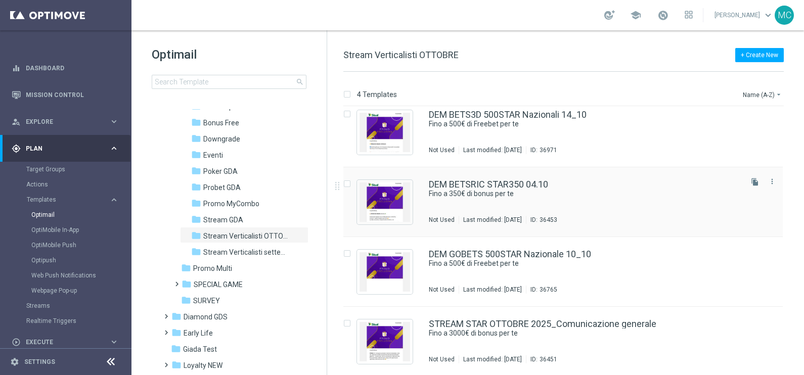
scroll to position [10, 0]
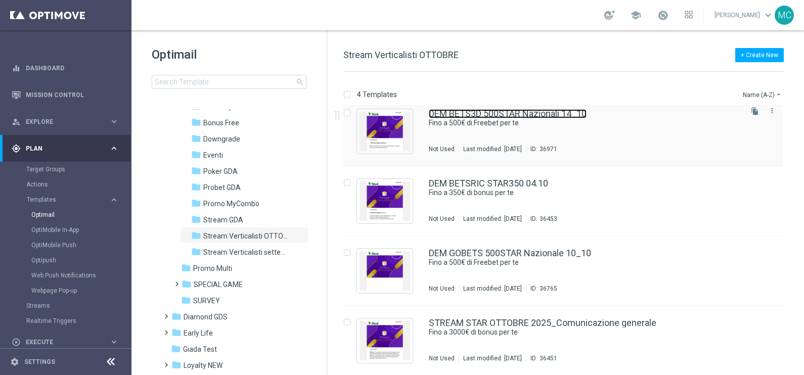
click at [538, 114] on link "DEM BETS3D 500STAR Nazionali 14_10" at bounding box center [508, 113] width 158 height 9
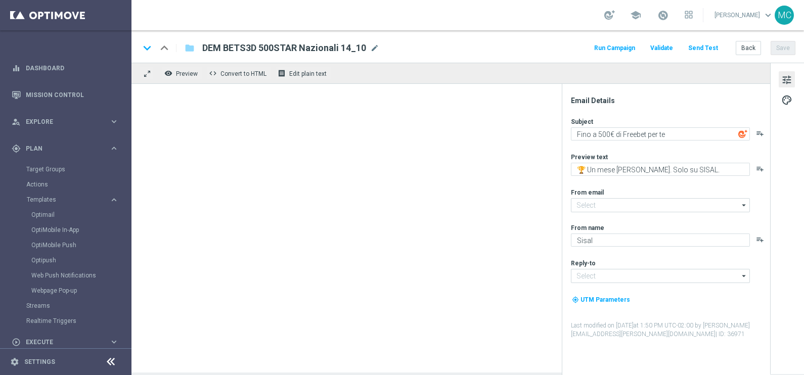
type input "[EMAIL_ADDRESS][DOMAIN_NAME]"
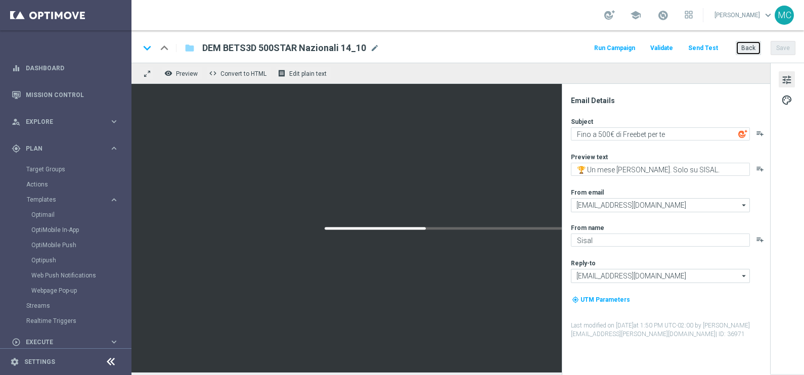
click at [752, 51] on button "Back" at bounding box center [748, 48] width 25 height 14
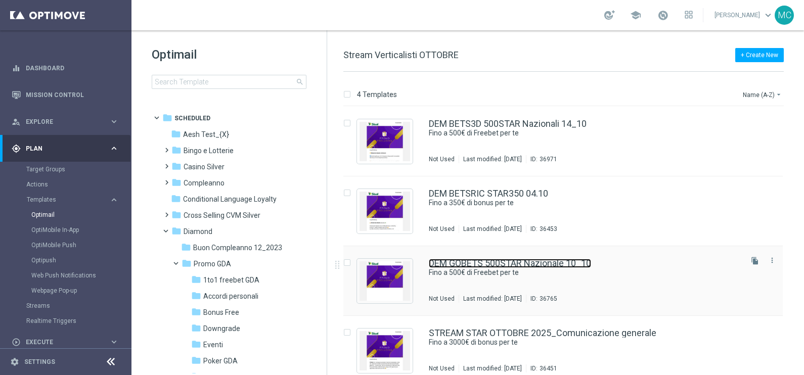
click at [529, 264] on link "DEM GOBETS 500STAR Nazionale 10_10" at bounding box center [510, 263] width 162 height 9
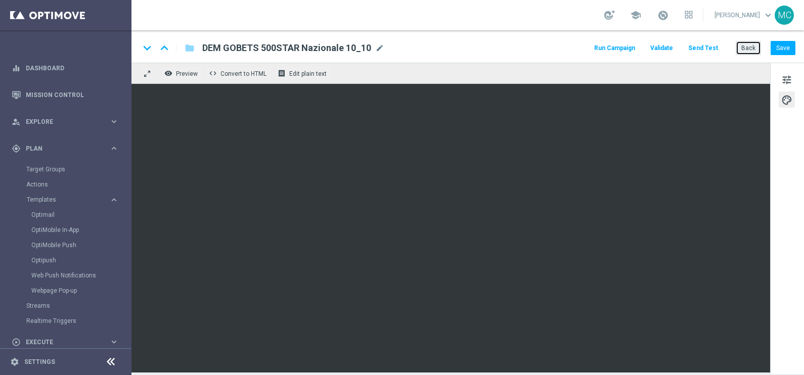
click at [758, 44] on button "Back" at bounding box center [748, 48] width 25 height 14
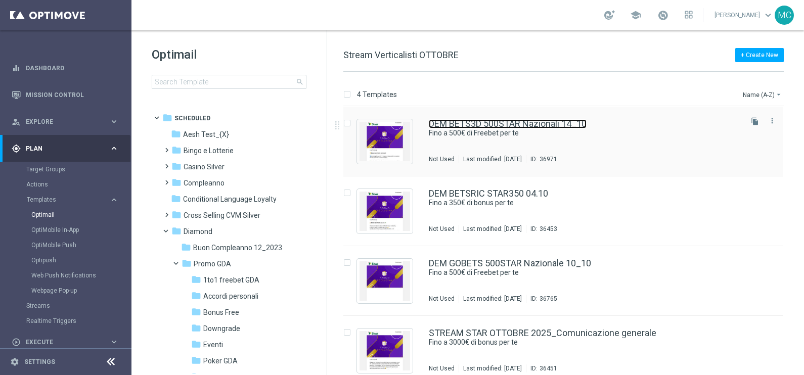
click at [490, 125] on link "DEM BETS3D 500STAR Nazionali 14_10" at bounding box center [508, 123] width 158 height 9
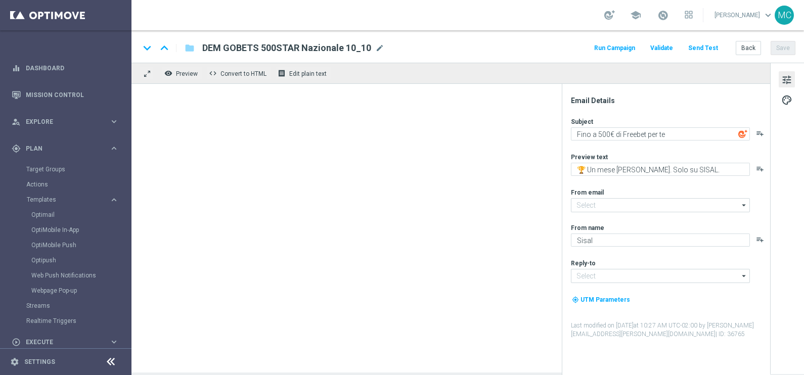
type input "[EMAIL_ADDRESS][DOMAIN_NAME]"
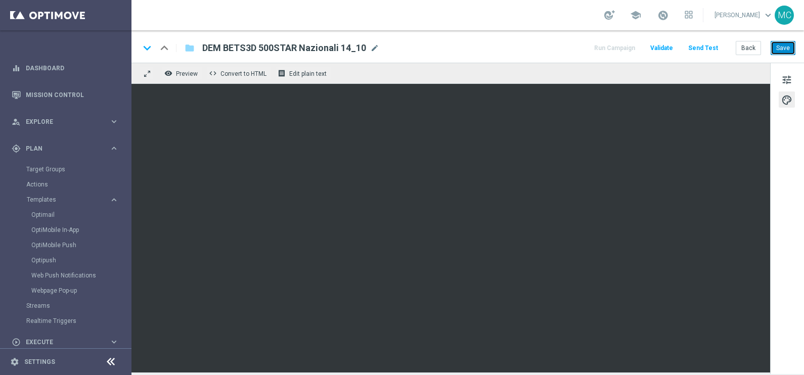
click at [777, 48] on button "Save" at bounding box center [783, 48] width 25 height 14
click at [788, 46] on button "Save" at bounding box center [783, 48] width 25 height 14
click at [788, 49] on button "Save" at bounding box center [783, 48] width 25 height 14
click at [782, 53] on button "Save" at bounding box center [783, 48] width 25 height 14
click at [783, 50] on button "Save" at bounding box center [783, 48] width 25 height 14
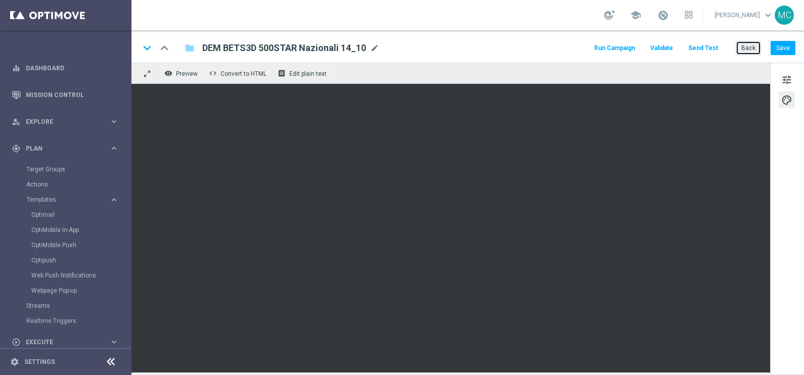
click at [756, 53] on button "Back" at bounding box center [748, 48] width 25 height 14
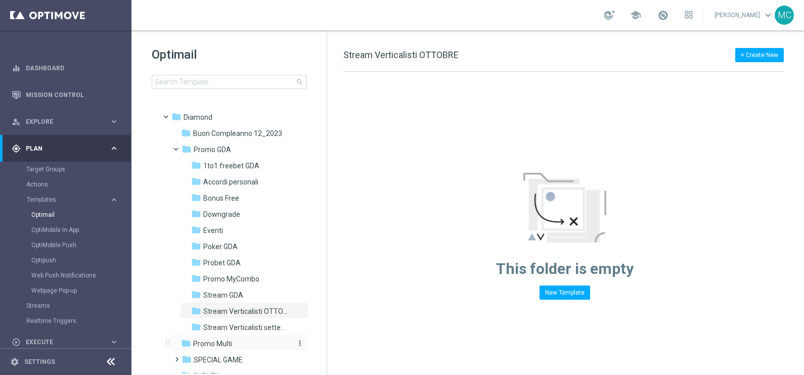
scroll to position [126, 0]
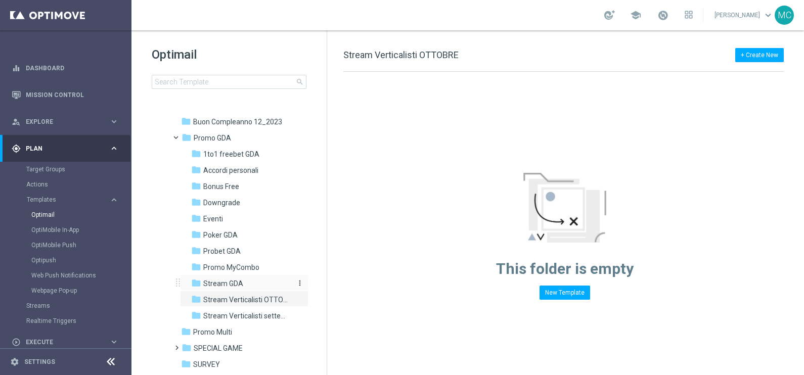
click at [226, 283] on span "Stream GDA" at bounding box center [223, 283] width 40 height 9
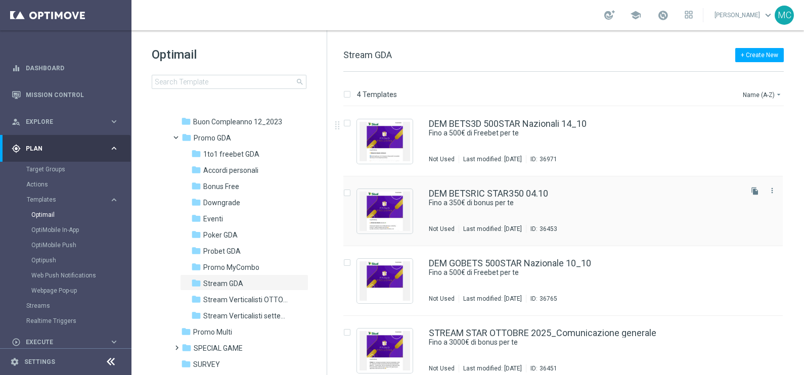
scroll to position [10, 0]
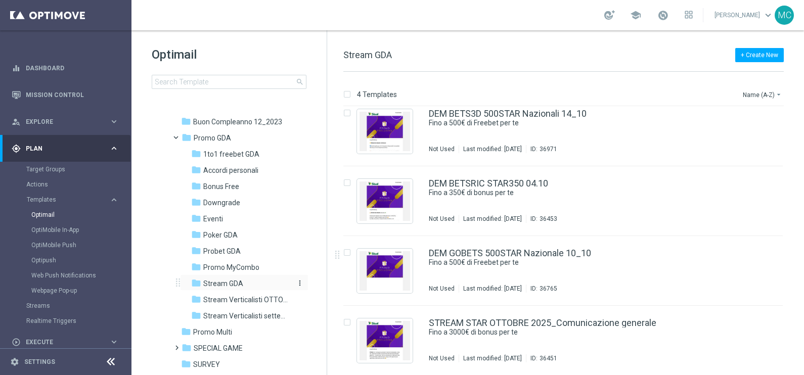
click at [229, 287] on span "Stream GDA" at bounding box center [223, 283] width 40 height 9
click at [243, 297] on span "Stream Verticalisti OTTOBRE" at bounding box center [247, 299] width 88 height 9
click at [213, 312] on span "Stream Verticalisti settembre 2025" at bounding box center [247, 316] width 88 height 9
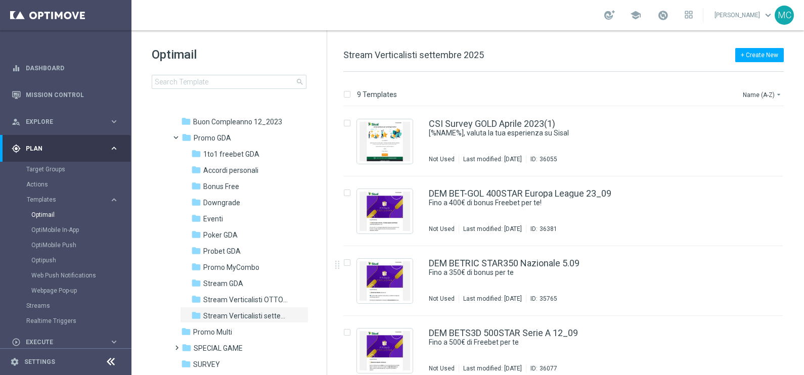
scroll to position [190, 0]
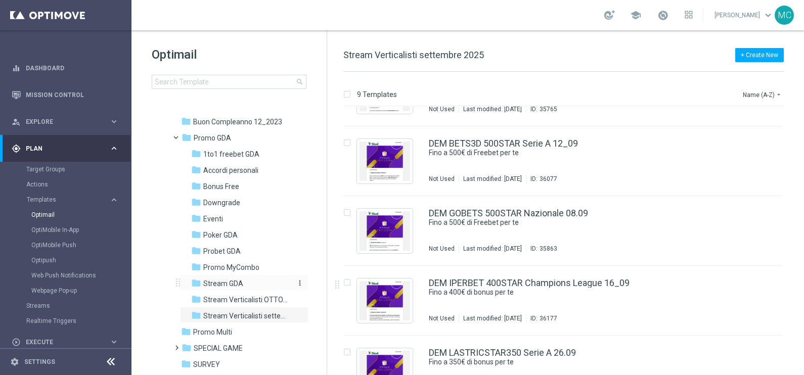
click at [228, 278] on div "folder Stream GDA" at bounding box center [241, 284] width 100 height 12
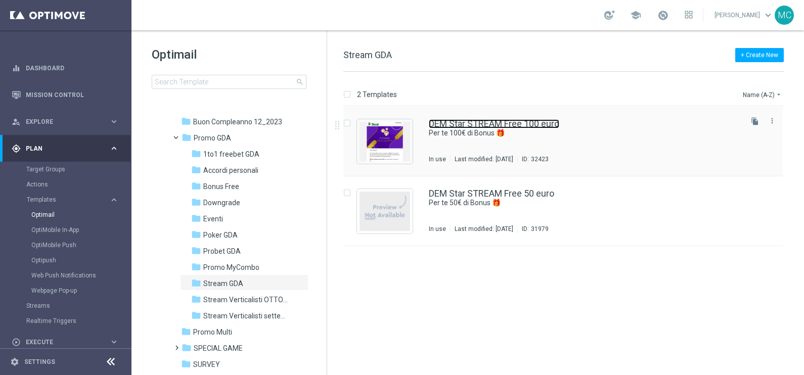
click at [511, 125] on link "DEM Star STREAM Free 100 euro" at bounding box center [494, 123] width 130 height 9
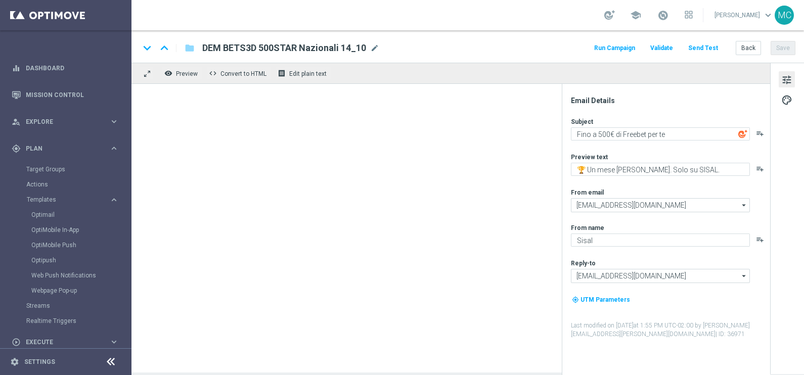
type textarea "Per te 100€ di Bonus 🎁"
type textarea "Un regalo per te!"
type input "[EMAIL_ADDRESS][DOMAIN_NAME]"
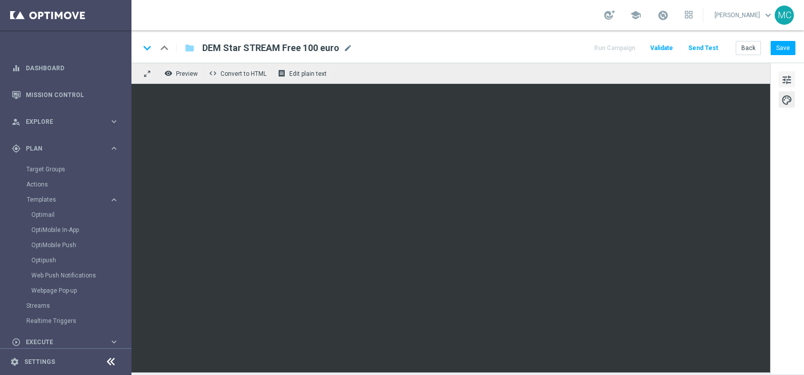
click at [781, 78] on span "tune" at bounding box center [786, 79] width 11 height 13
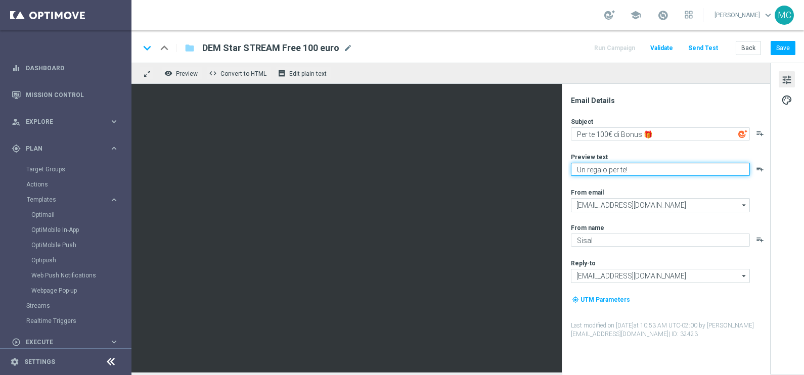
drag, startPoint x: 636, startPoint y: 169, endPoint x: 561, endPoint y: 167, distance: 74.4
click at [562, 167] on div "Email Details Subject Per te 100€ di Bonus 🎁 playlist_add Preview text Un regal…" at bounding box center [666, 229] width 208 height 291
paste textarea "✨ Emozioni in regalo: 100€ di Bonus Free su Sisal"
type textarea "✨ Emozioni in regalo: 100€ di Bonus Free su Sisal!"
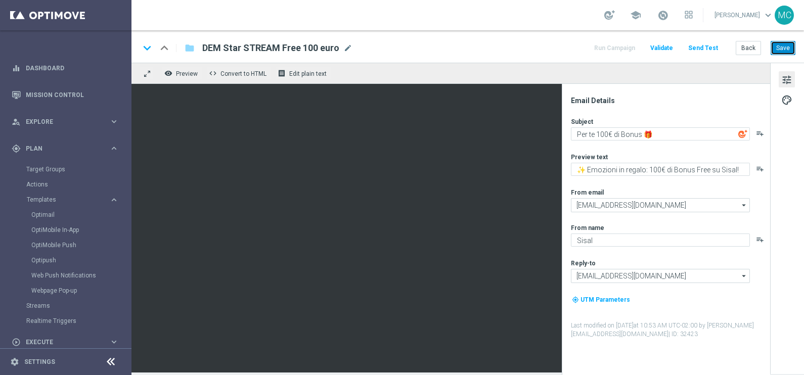
click at [781, 48] on button "Save" at bounding box center [783, 48] width 25 height 14
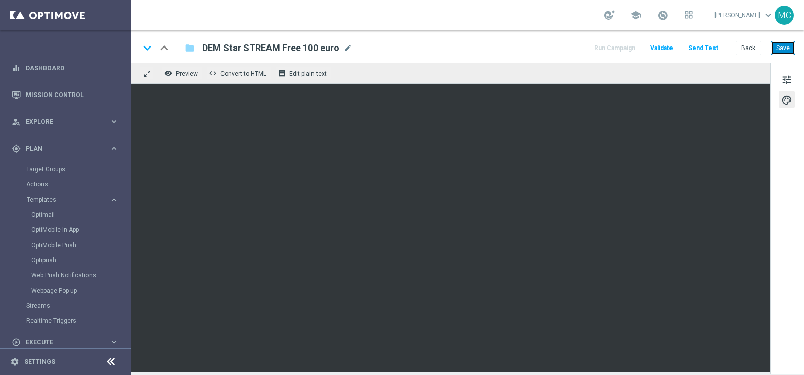
click at [779, 46] on button "Save" at bounding box center [783, 48] width 25 height 14
click at [746, 50] on button "Back" at bounding box center [748, 48] width 25 height 14
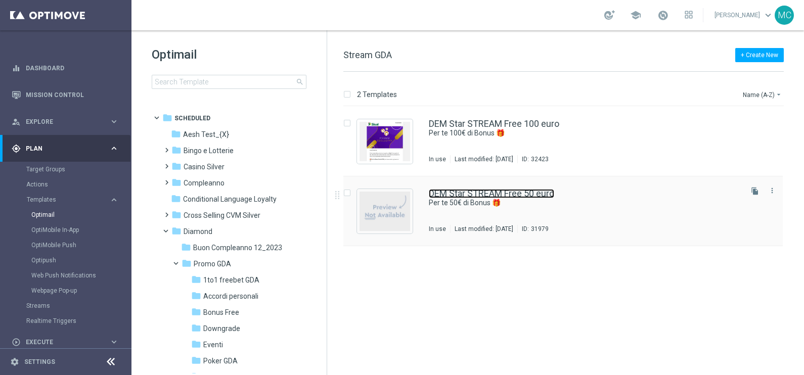
click at [468, 190] on link "DEM Star STREAM Free 50 euro" at bounding box center [491, 193] width 125 height 9
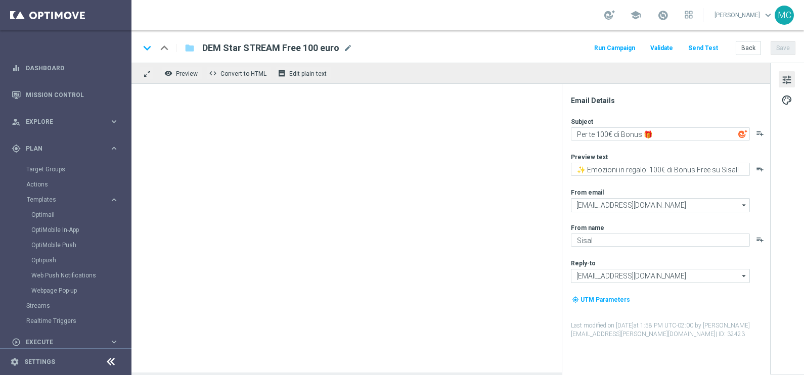
type textarea "Per te 50€ di Bonus 🎁"
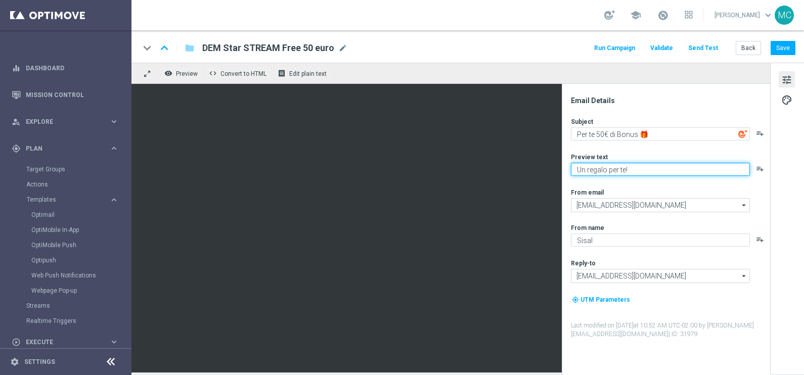
paste textarea "✨ Emozioni in regalo: 100€ di Bonus Free su Sisal"
click at [658, 168] on textarea "✨ Emozioni in regalo: 100€ di Bonus Free su Sisal!" at bounding box center [660, 169] width 179 height 13
type textarea "✨ Emozioni in regalo: 50€ di Bonus Free su Sisal!"
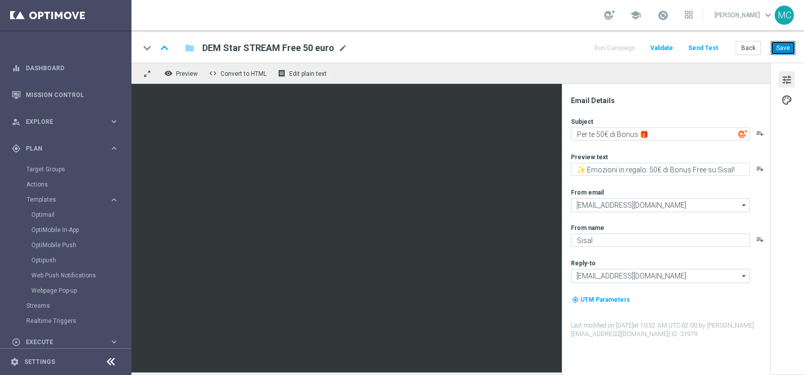
click at [778, 46] on button "Save" at bounding box center [783, 48] width 25 height 14
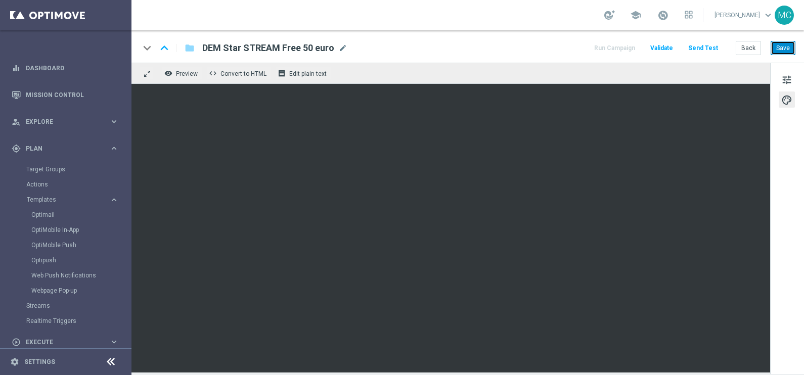
click at [792, 46] on button "Save" at bounding box center [783, 48] width 25 height 14
